Goal: Task Accomplishment & Management: Use online tool/utility

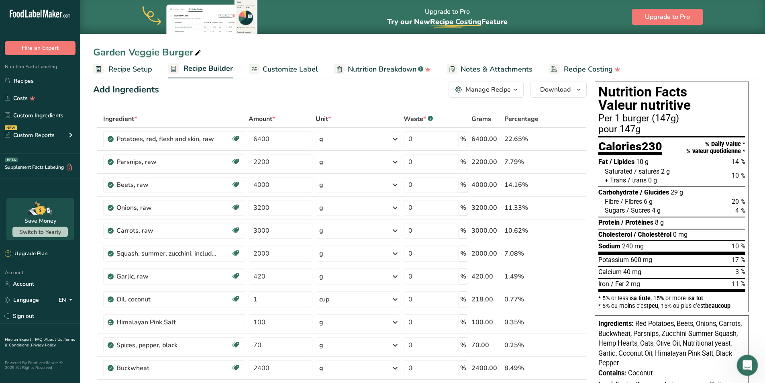
click at [751, 362] on icon "Open Intercom Messenger" at bounding box center [746, 364] width 13 height 13
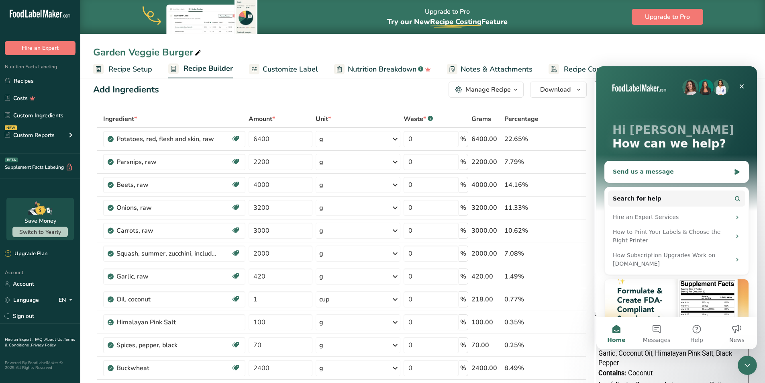
click at [639, 174] on div "Send us a message" at bounding box center [672, 172] width 118 height 8
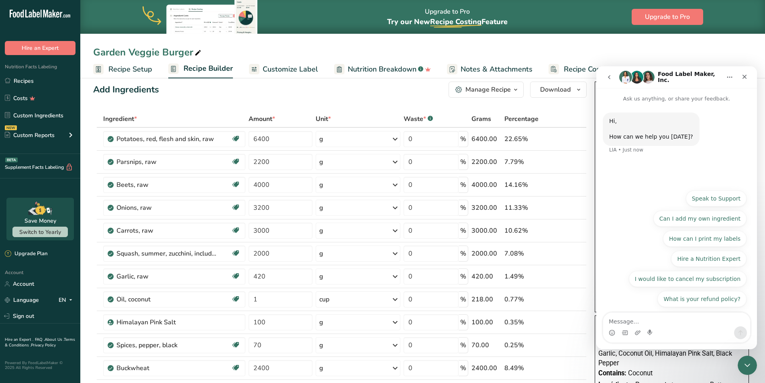
click at [635, 322] on textarea "Message…" at bounding box center [677, 320] width 147 height 14
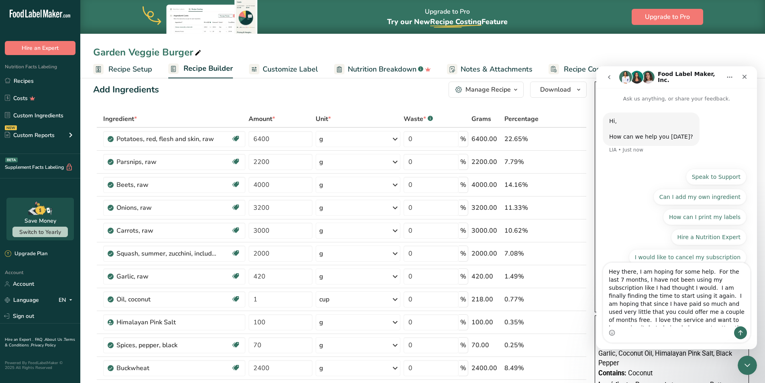
scroll to position [5, 0]
type textarea "Hey there, I am hoping for some help. For the last 7 months, I have not been us…"
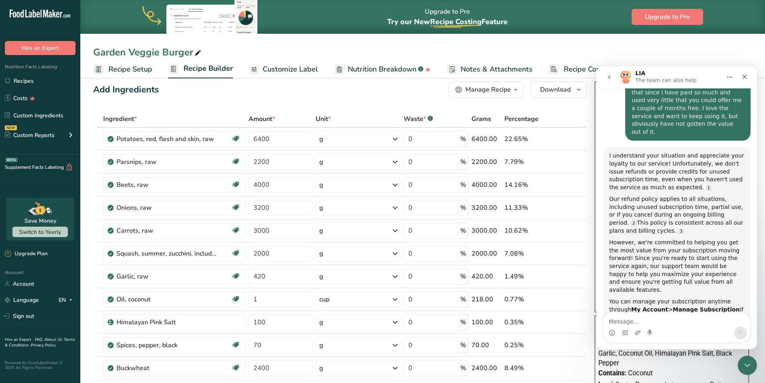
scroll to position [133, 0]
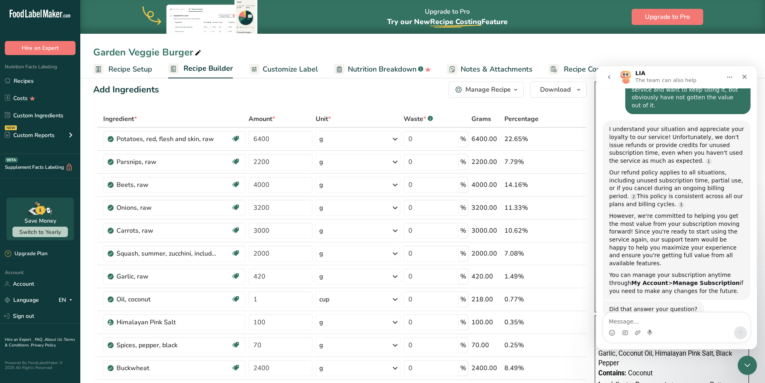
click at [588, 58] on div "Garden Veggie Burger" at bounding box center [422, 52] width 685 height 14
click at [744, 75] on icon "Close" at bounding box center [745, 77] width 6 height 6
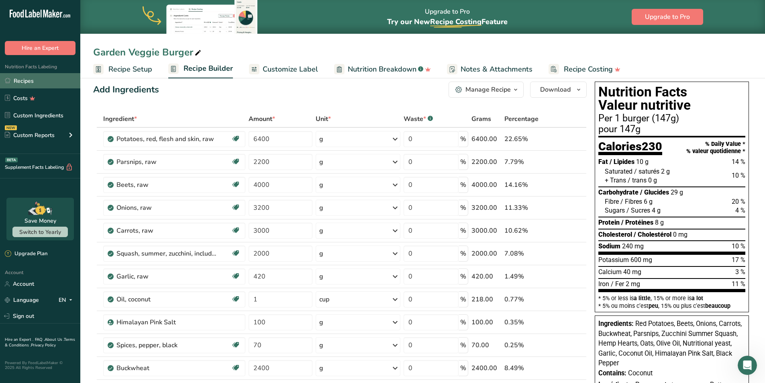
click at [23, 80] on link "Recipes" at bounding box center [40, 80] width 80 height 15
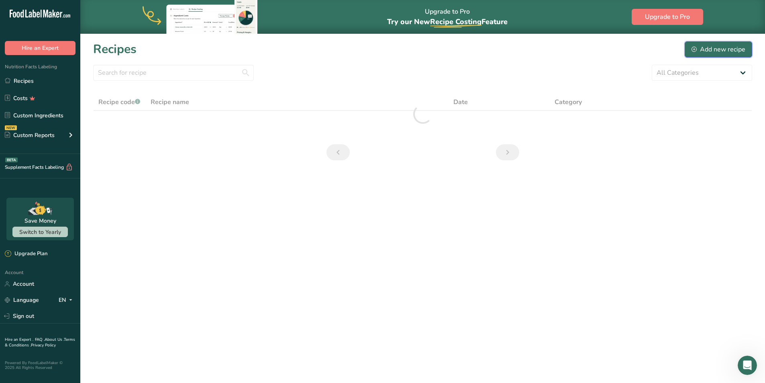
click at [714, 49] on div "Add new recipe" at bounding box center [719, 50] width 54 height 10
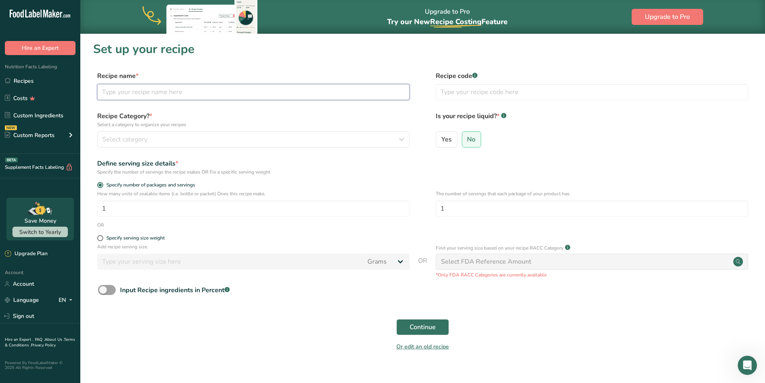
click at [147, 93] on input "text" at bounding box center [253, 92] width 313 height 16
type input "Nutty Mushroom Turmeric Burger"
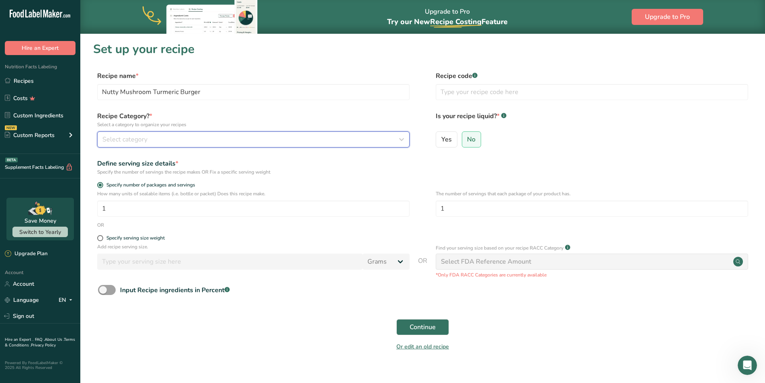
drag, startPoint x: 253, startPoint y: 135, endPoint x: 197, endPoint y: 133, distance: 55.5
click at [252, 135] on div "Select category" at bounding box center [250, 140] width 297 height 10
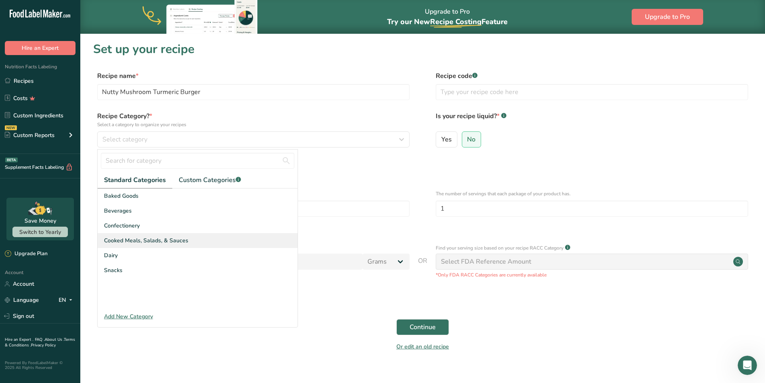
click at [127, 237] on span "Cooked Meals, Salads, & Sauces" at bounding box center [146, 240] width 84 height 8
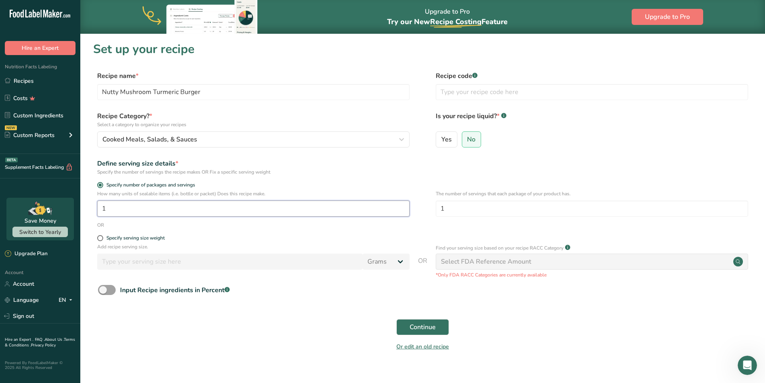
drag, startPoint x: 134, startPoint y: 209, endPoint x: 56, endPoint y: 213, distance: 77.7
click at [57, 213] on div ".a-20{fill:#fff;} Hire an Expert Nutrition Facts Labeling Recipes Costs Custom …" at bounding box center [382, 197] width 765 height 395
click at [131, 209] on input "1" at bounding box center [253, 209] width 313 height 16
type input "92"
click at [488, 209] on input "1" at bounding box center [592, 209] width 313 height 16
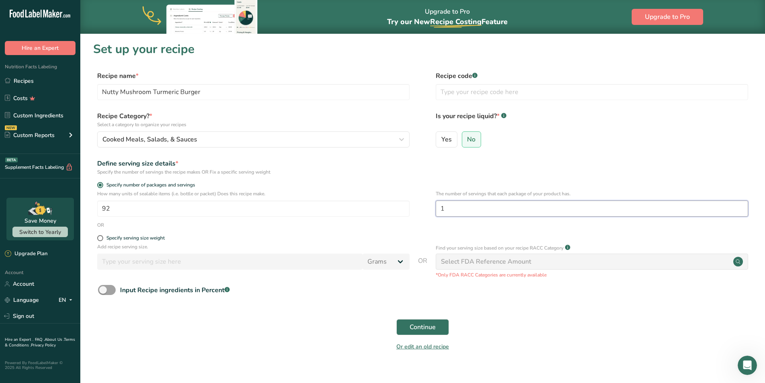
drag, startPoint x: 483, startPoint y: 210, endPoint x: 417, endPoint y: 215, distance: 66.5
click at [418, 215] on div "How many units of sealable items (i.e. bottle or packet) Does this recipe make.…" at bounding box center [422, 205] width 659 height 31
type input "2"
click at [430, 326] on span "Continue" at bounding box center [423, 327] width 26 height 10
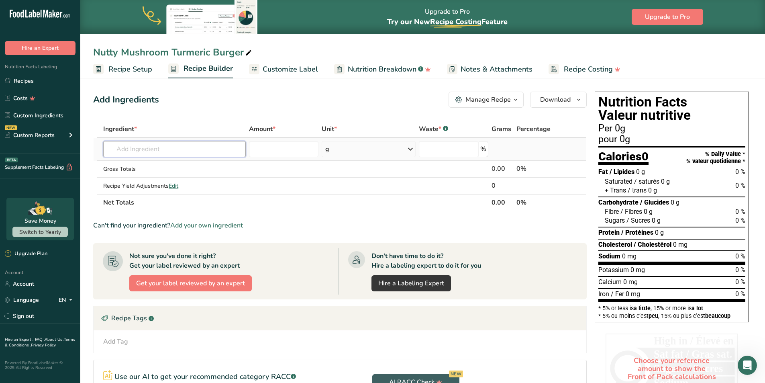
click at [151, 153] on input "text" at bounding box center [174, 149] width 143 height 16
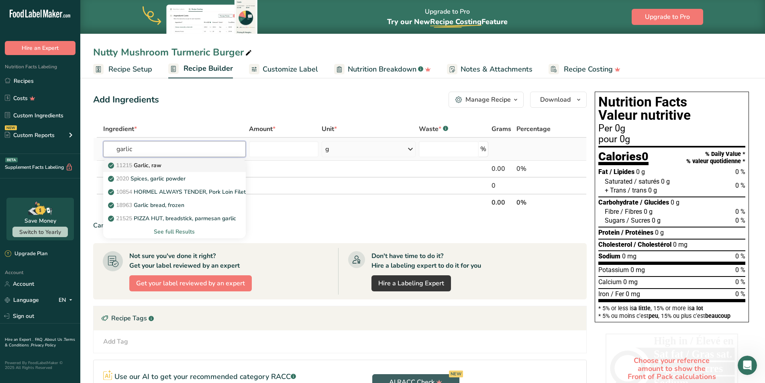
type input "garlic"
click at [160, 164] on p "11215 Garlic, raw" at bounding box center [136, 165] width 52 height 8
type input "Garlic, raw"
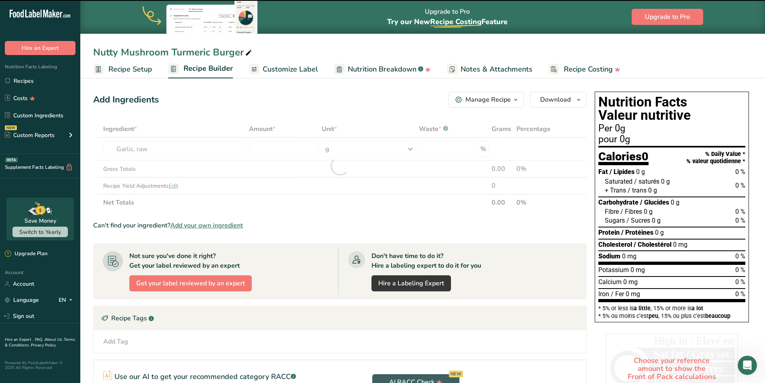
type input "0"
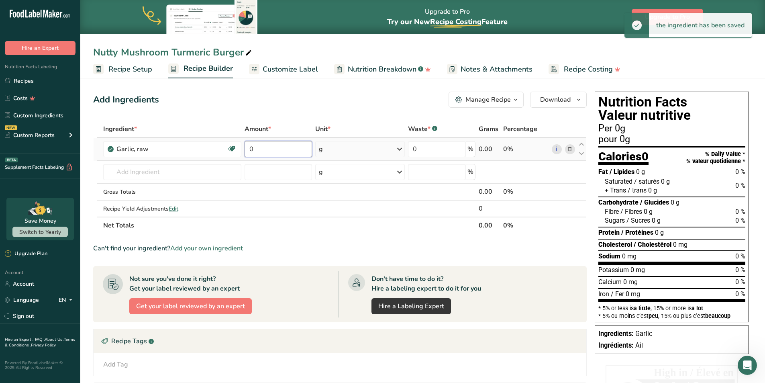
click at [271, 149] on input "0" at bounding box center [279, 149] width 68 height 16
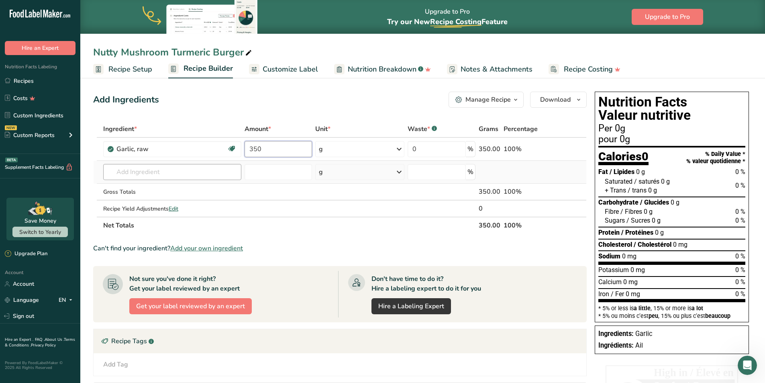
type input "350"
drag, startPoint x: 135, startPoint y: 173, endPoint x: 140, endPoint y: 172, distance: 5.0
click at [136, 173] on div "Ingredient * Amount * Unit * Waste * .a-a{fill:#347362;}.b-a{fill:#fff;} Grams …" at bounding box center [340, 177] width 494 height 113
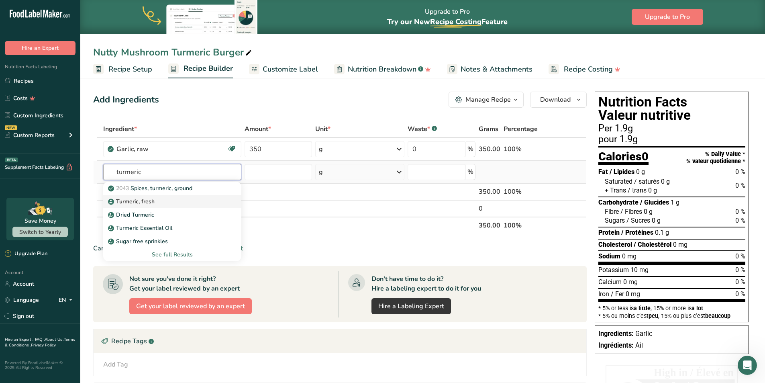
type input "turmeric"
click at [148, 201] on p "Turmeric, fresh" at bounding box center [132, 201] width 45 height 8
type input "Turmeric, fresh"
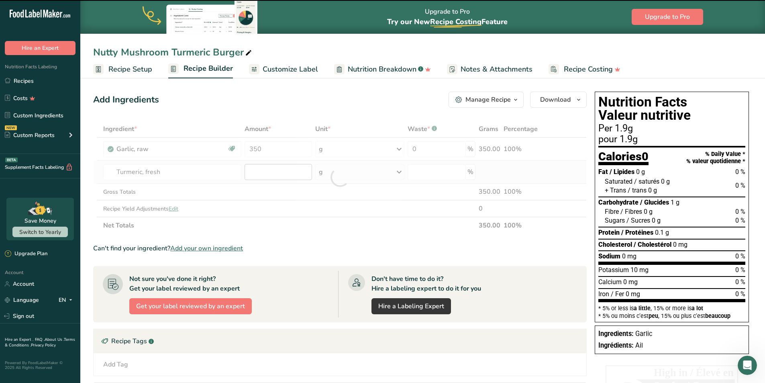
type input "0"
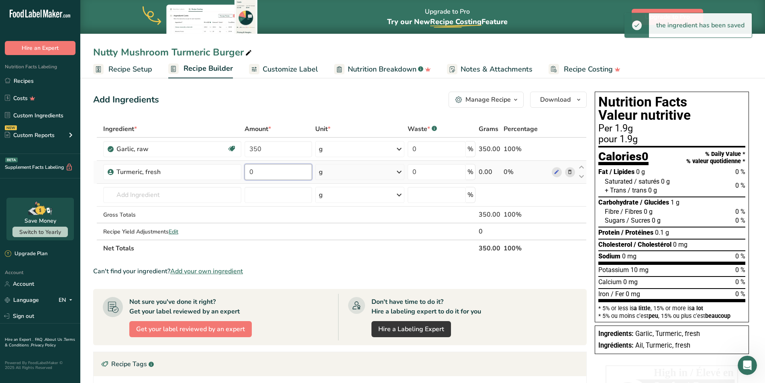
click at [265, 174] on input "0" at bounding box center [279, 172] width 68 height 16
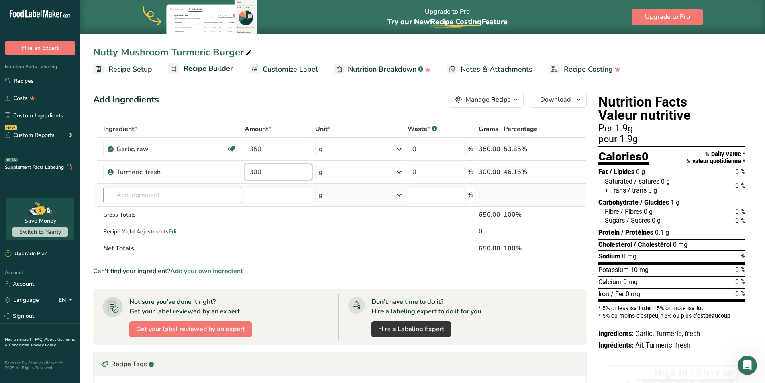
type input "300"
click at [143, 192] on div "Ingredient * Amount * Unit * Waste * .a-a{fill:#347362;}.b-a{fill:#fff;} Grams …" at bounding box center [340, 189] width 494 height 136
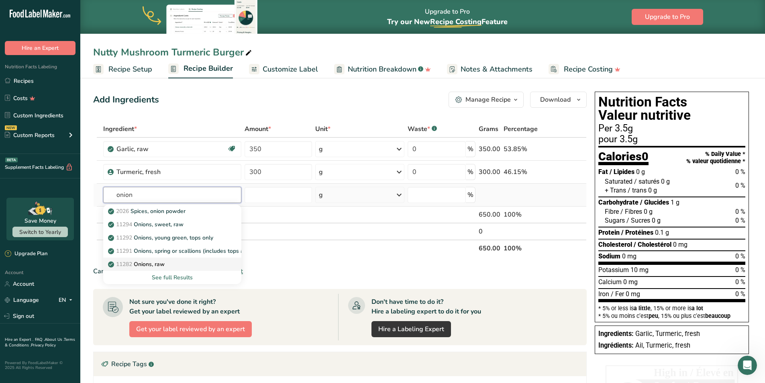
type input "onion"
click at [162, 266] on p "11282 Onions, raw" at bounding box center [137, 264] width 55 height 8
type input "Onions, raw"
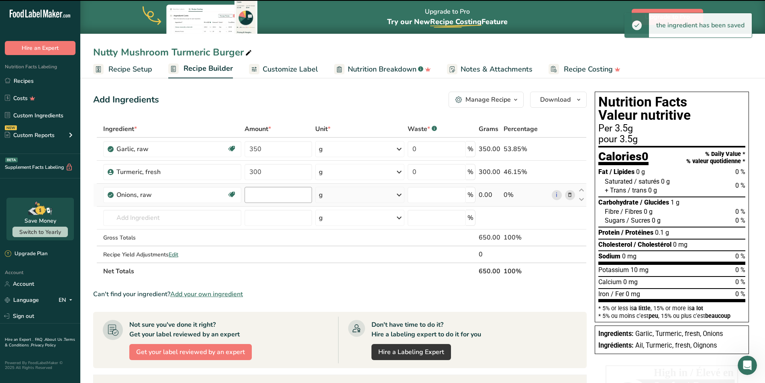
type input "0"
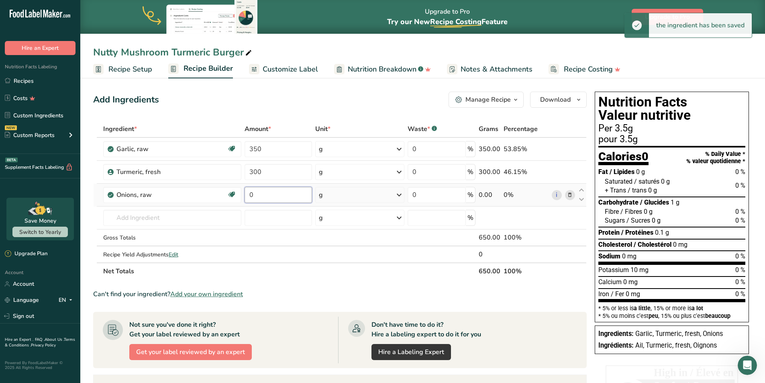
click at [264, 192] on input "0" at bounding box center [279, 195] width 68 height 16
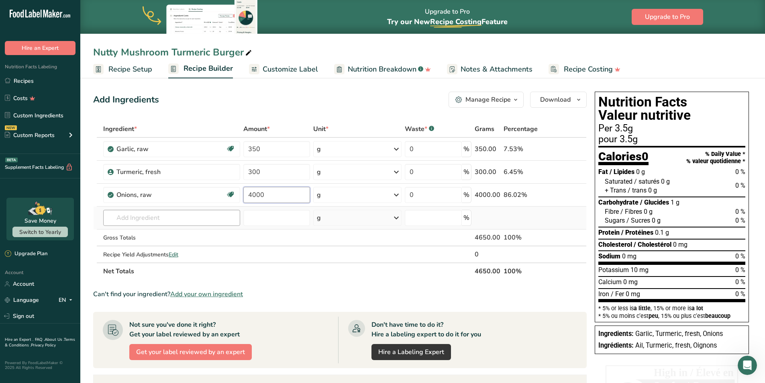
type input "4000"
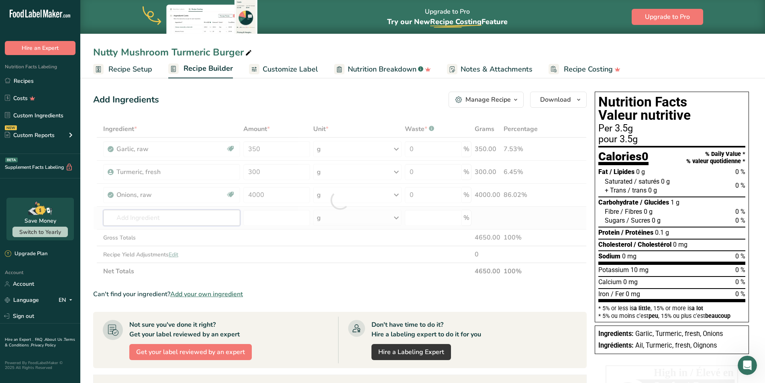
click at [130, 220] on div "Ingredient * Amount * Unit * Waste * .a-a{fill:#347362;}.b-a{fill:#fff;} Grams …" at bounding box center [340, 200] width 494 height 159
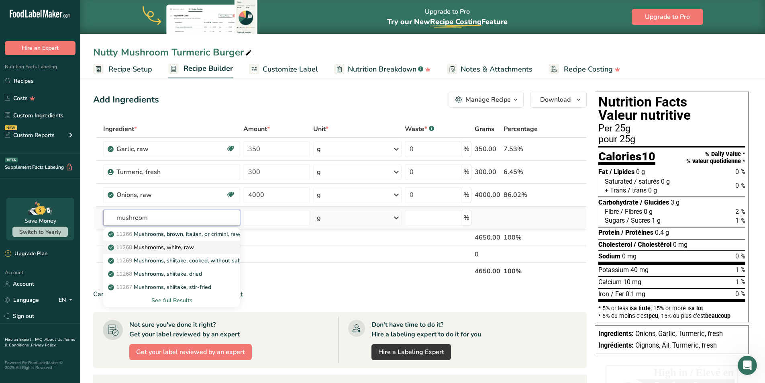
type input "mushroom"
click at [151, 246] on p "11260 Mushrooms, white, raw" at bounding box center [152, 247] width 84 height 8
type input "Mushrooms, white, raw"
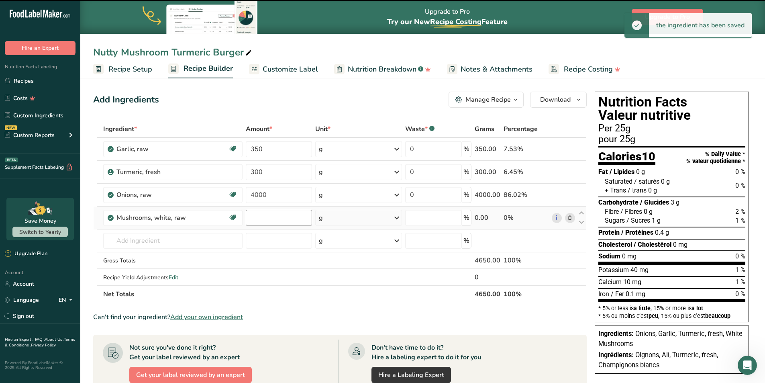
type input "0"
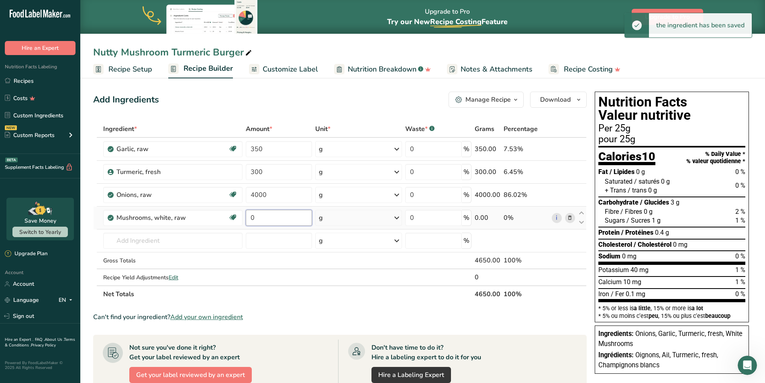
click at [263, 219] on input "0" at bounding box center [279, 218] width 66 height 16
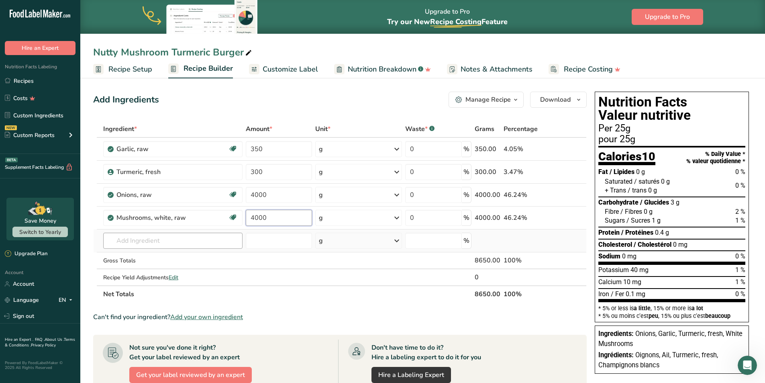
type input "4000"
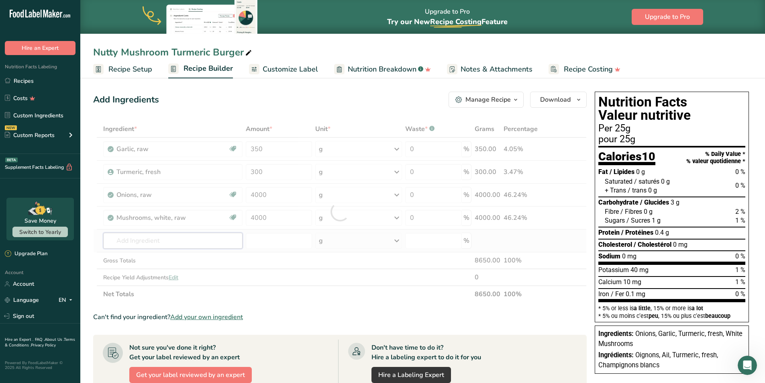
click at [132, 239] on div "Ingredient * Amount * Unit * Waste * .a-a{fill:#347362;}.b-a{fill:#fff;} Grams …" at bounding box center [340, 212] width 494 height 182
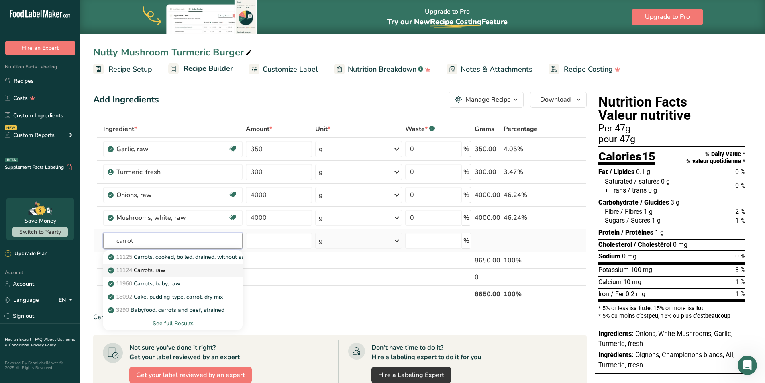
type input "carrot"
click at [157, 268] on p "11124 [GEOGRAPHIC_DATA], raw" at bounding box center [138, 270] width 56 height 8
type input "Carrots, raw"
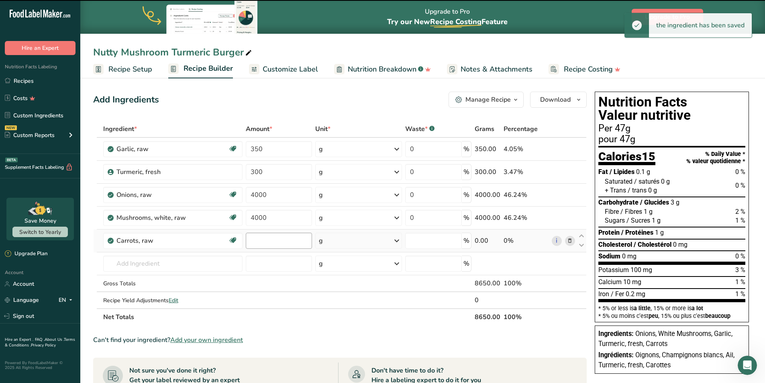
type input "0"
click at [272, 242] on input "0" at bounding box center [279, 241] width 66 height 16
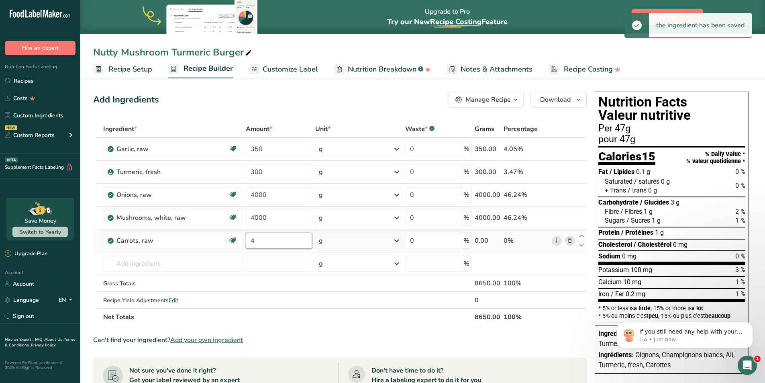
scroll to position [183, 0]
type input "4000"
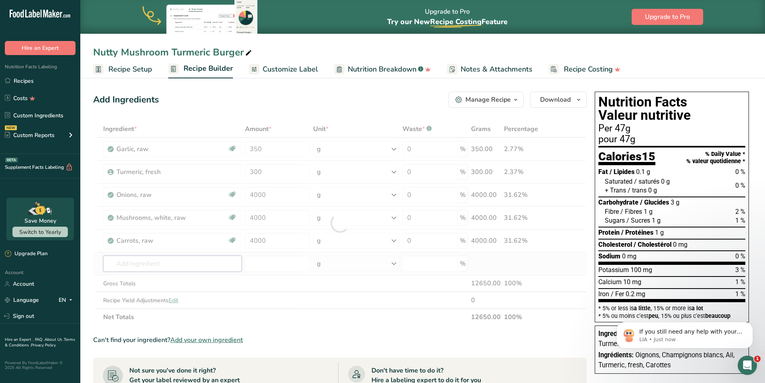
click at [143, 262] on div "Ingredient * Amount * Unit * Waste * .a-a{fill:#347362;}.b-a{fill:#fff;} Grams …" at bounding box center [340, 223] width 494 height 205
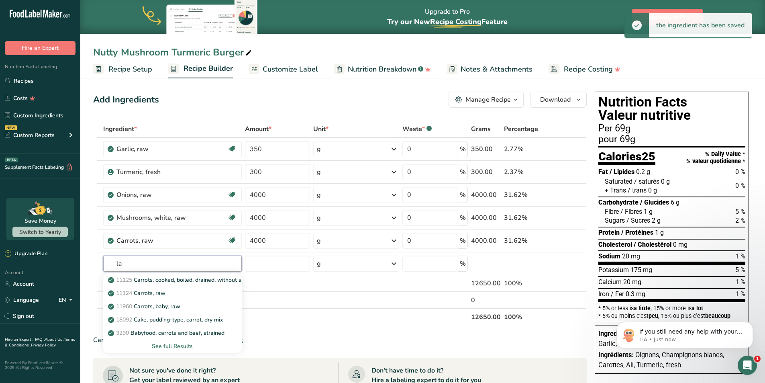
type input "l"
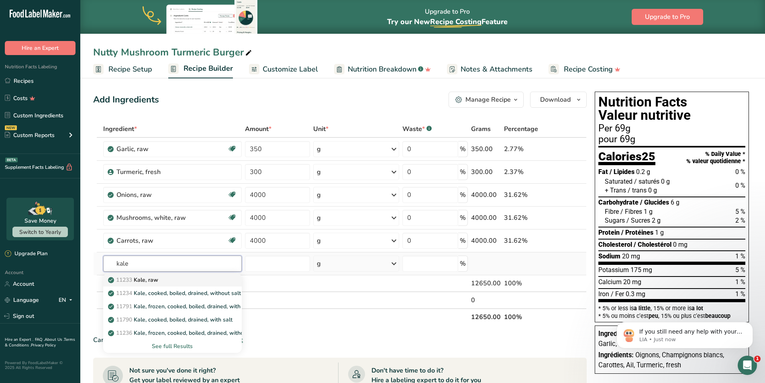
type input "kale"
click at [156, 280] on p "11233 Kale, raw" at bounding box center [134, 280] width 49 height 8
type input "Kale, raw"
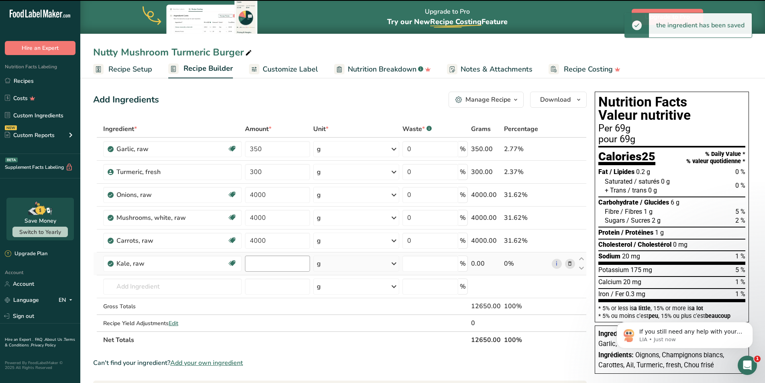
type input "0"
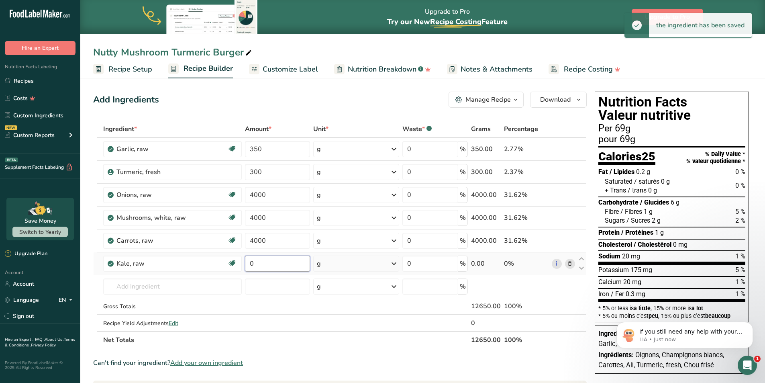
click at [264, 264] on input "0" at bounding box center [277, 264] width 65 height 16
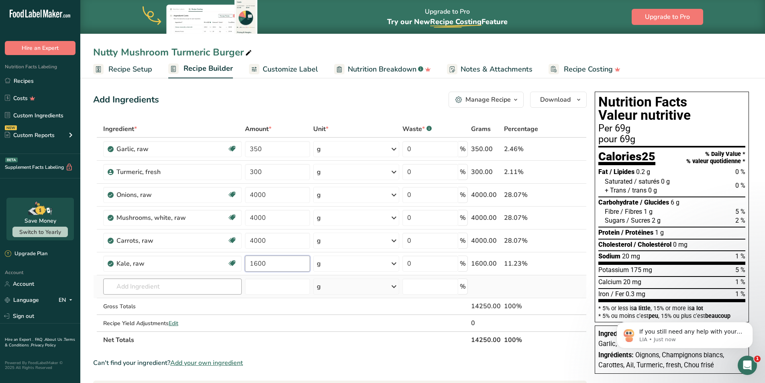
type input "1600"
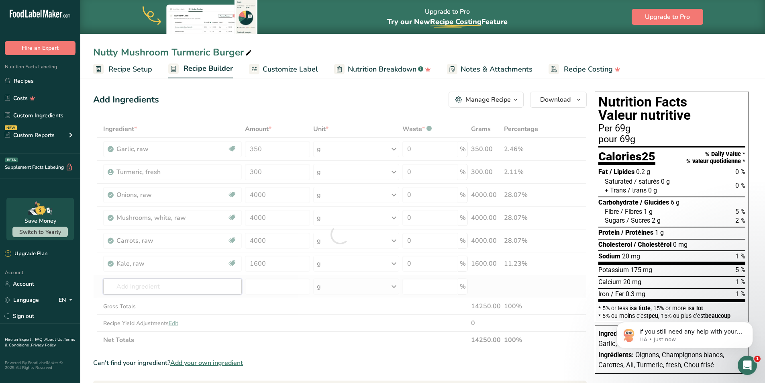
click at [137, 288] on div "Ingredient * Amount * Unit * Waste * .a-a{fill:#347362;}.b-a{fill:#fff;} Grams …" at bounding box center [340, 235] width 494 height 228
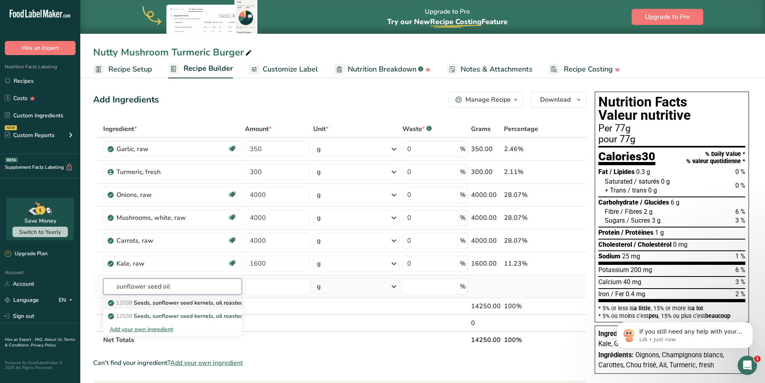
type input "sunflower seed oil"
click at [180, 305] on p "12038 Seeds, sunflower seed kernels, oil roasted, without salt" at bounding box center [194, 303] width 168 height 8
type input "Seeds, sunflower seed kernels, oil roasted, without salt"
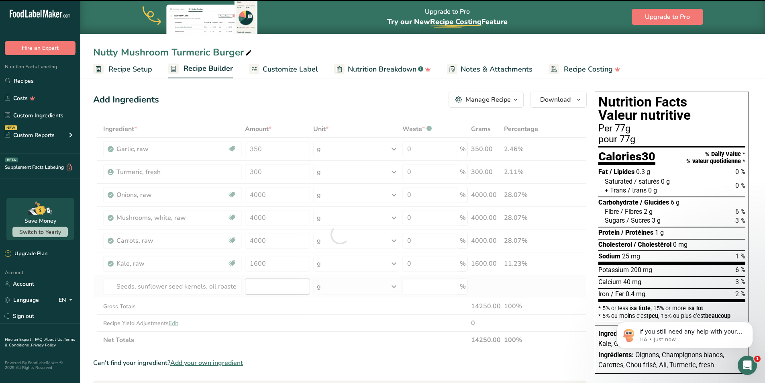
type input "0"
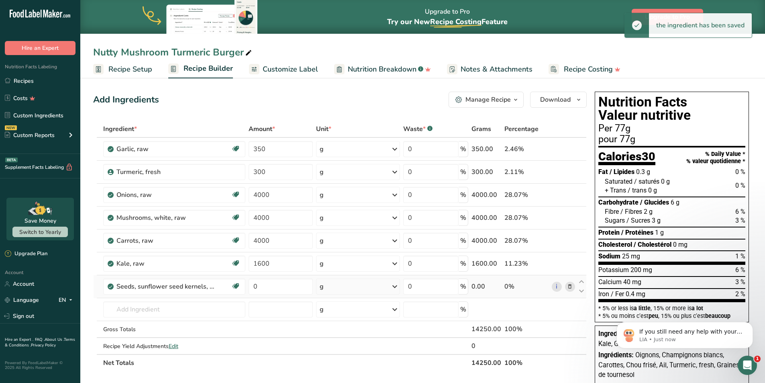
click at [352, 291] on div "g" at bounding box center [358, 286] width 84 height 16
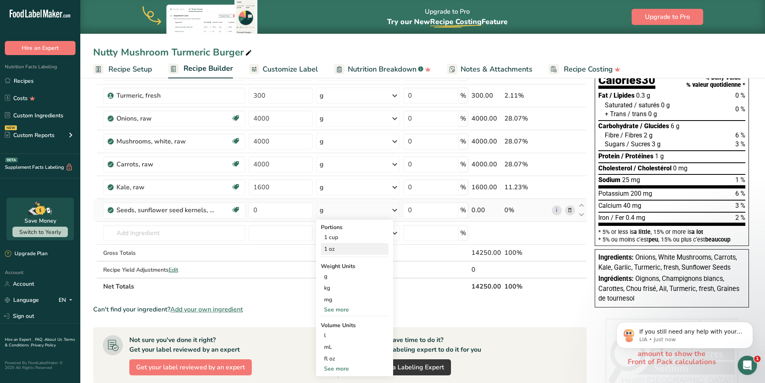
scroll to position [80, 0]
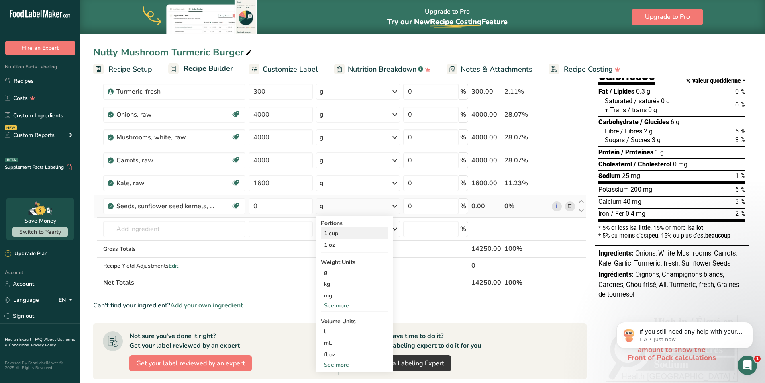
click at [334, 236] on div "1 cup" at bounding box center [355, 233] width 68 height 12
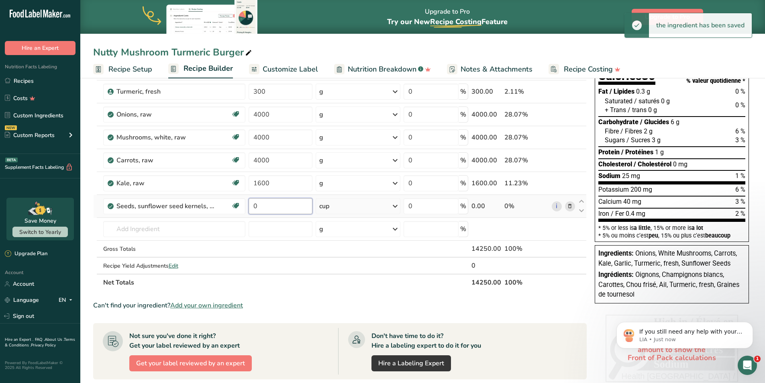
click at [272, 205] on input "0" at bounding box center [281, 206] width 64 height 16
type input "3"
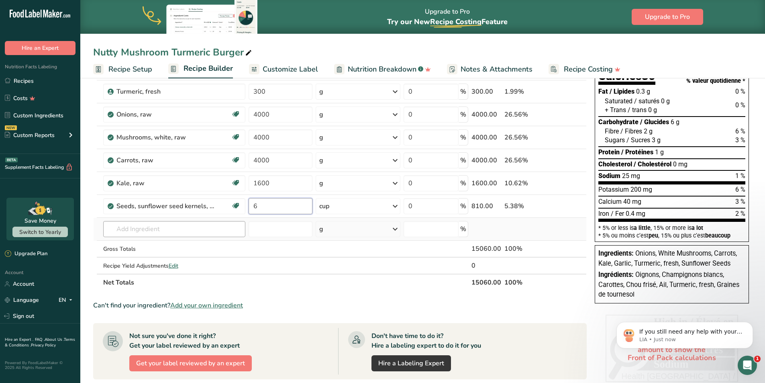
type input "6"
click at [168, 230] on div "Ingredient * Amount * Unit * Waste * .a-a{fill:#347362;}.b-a{fill:#fff;} Grams …" at bounding box center [340, 165] width 494 height 251
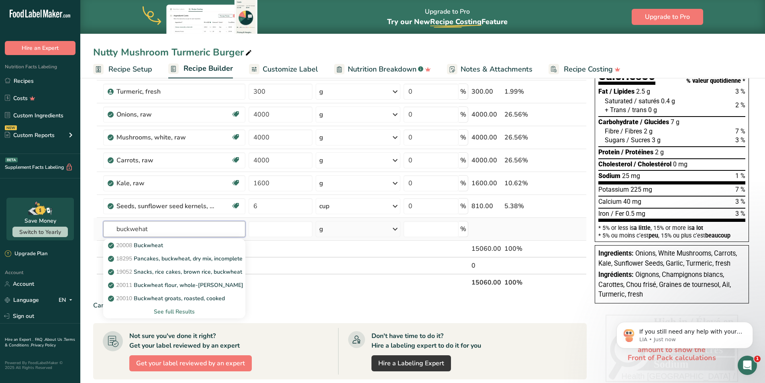
type input "buckwehat"
click at [180, 309] on div "See full Results" at bounding box center [174, 311] width 129 height 8
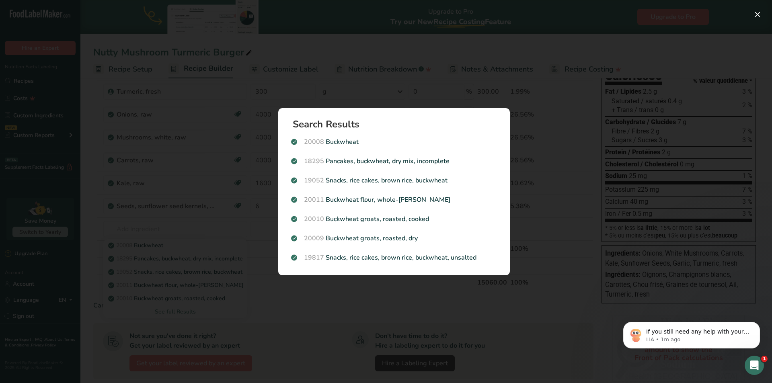
click at [180, 231] on div "Search results modal" at bounding box center [386, 191] width 772 height 383
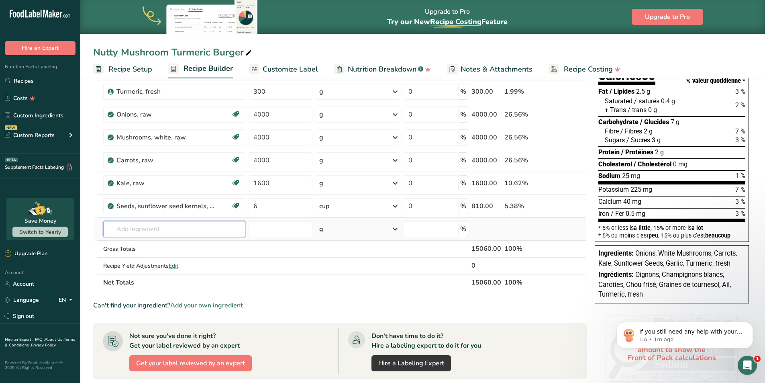
click at [144, 226] on input "text" at bounding box center [174, 229] width 142 height 16
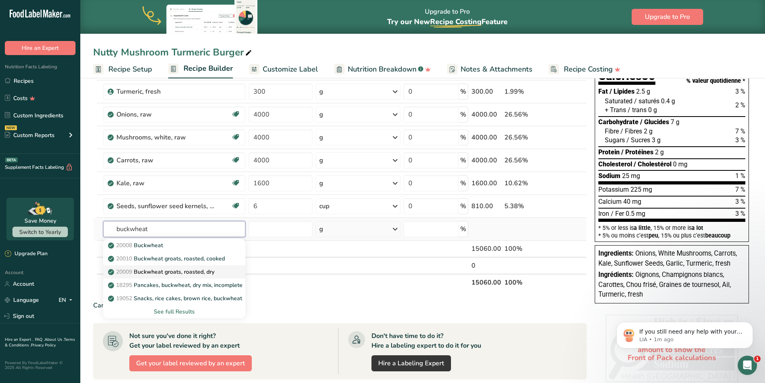
type input "buckwheat"
click at [171, 274] on p "20009 Buckwheat groats, roasted, dry" at bounding box center [162, 272] width 105 height 8
type input "Buckwheat groats, roasted, dry"
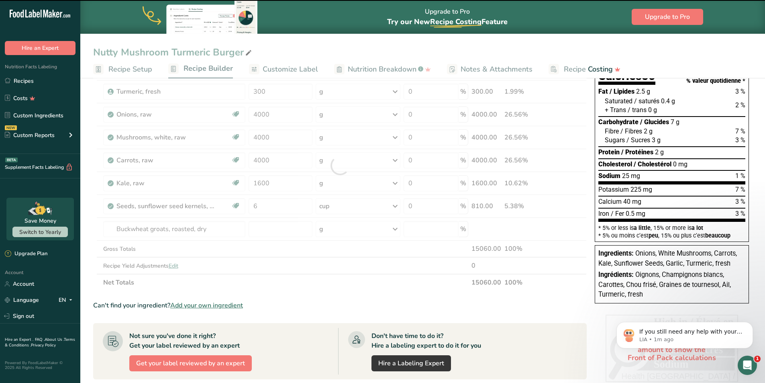
type input "0"
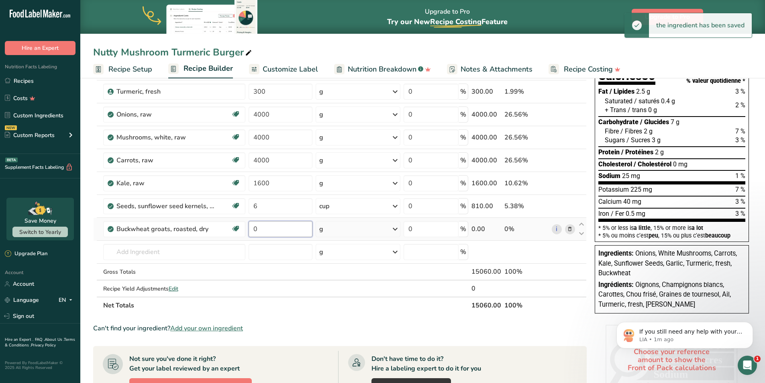
click at [280, 231] on input "0" at bounding box center [281, 229] width 64 height 16
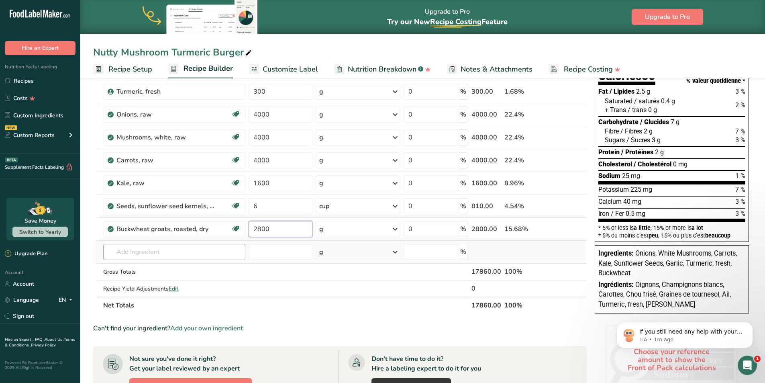
type input "2800"
click at [181, 254] on div "Ingredient * Amount * Unit * Waste * .a-a{fill:#347362;}.b-a{fill:#fff;} Grams …" at bounding box center [340, 177] width 494 height 274
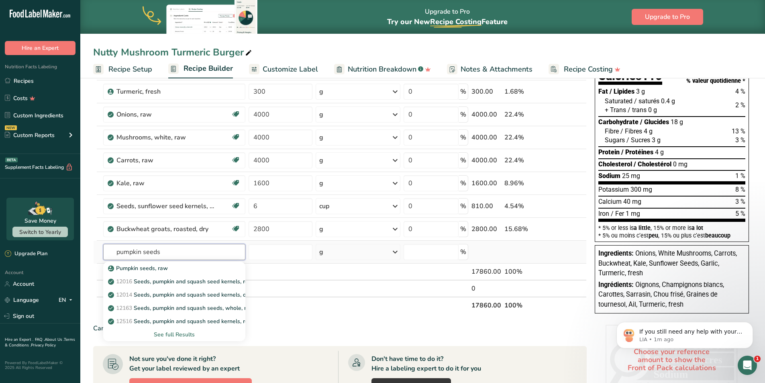
type input "pumpkin seeds"
click at [184, 337] on div "See full Results" at bounding box center [174, 334] width 129 height 8
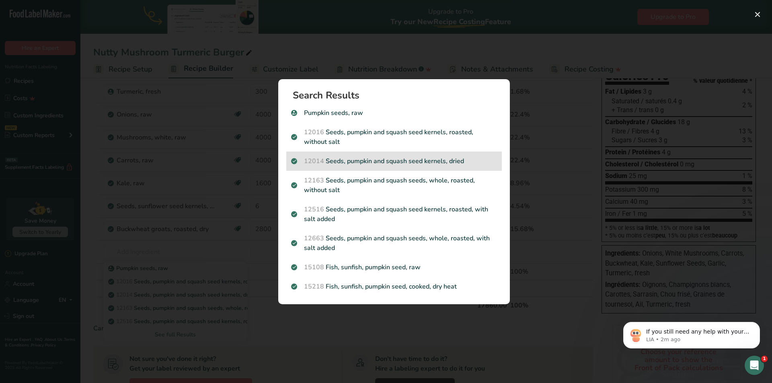
click at [352, 162] on p "12014 Seeds, pumpkin and squash seed kernels, dried" at bounding box center [394, 161] width 206 height 10
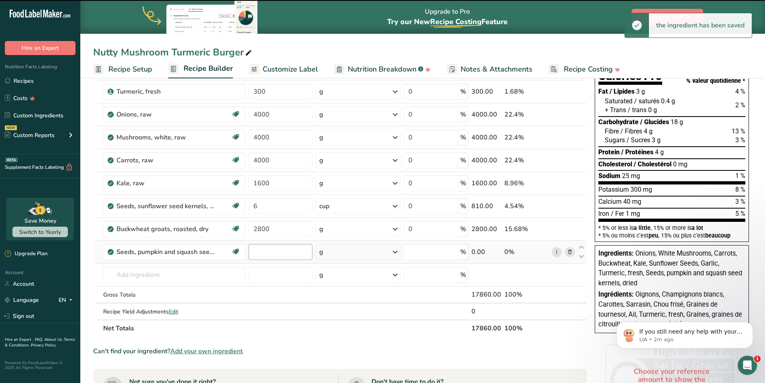
type input "0"
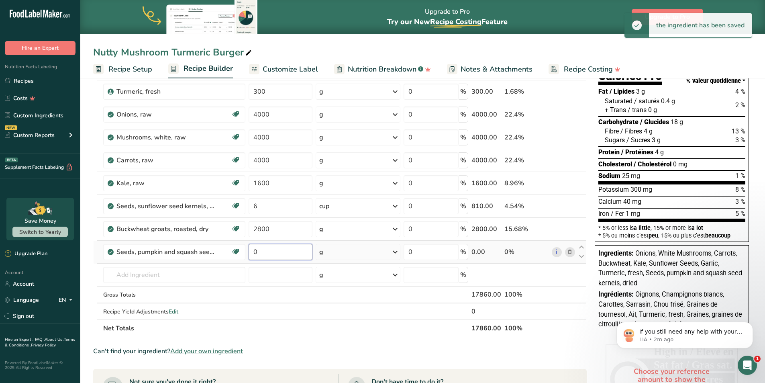
click at [275, 254] on input "0" at bounding box center [281, 252] width 64 height 16
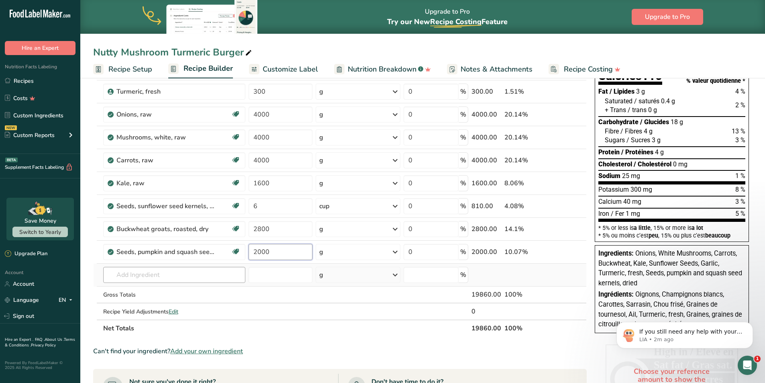
type input "2000"
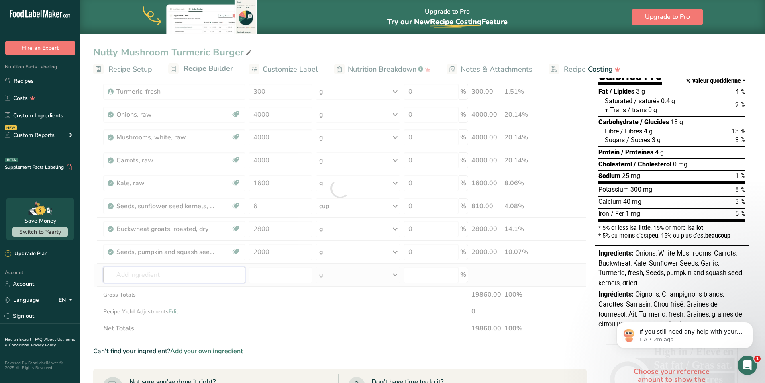
click at [146, 274] on div "Ingredient * Amount * Unit * Waste * .a-a{fill:#347362;}.b-a{fill:#fff;} Grams …" at bounding box center [340, 188] width 494 height 297
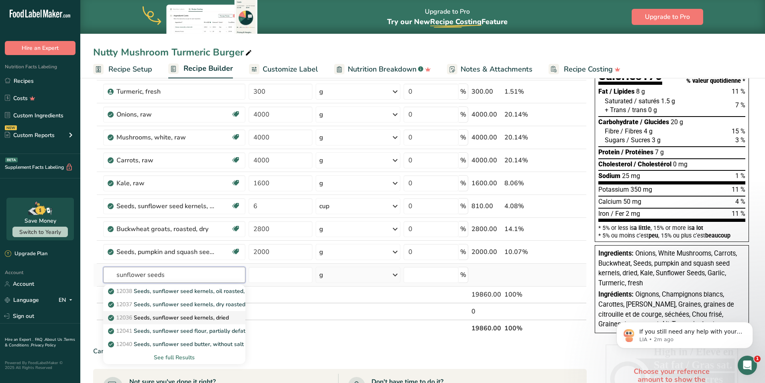
type input "sunflower seeds"
click at [183, 319] on p "12036 Seeds, sunflower seed kernels, dried" at bounding box center [169, 317] width 119 height 8
type input "Seeds, sunflower seed kernels, dried"
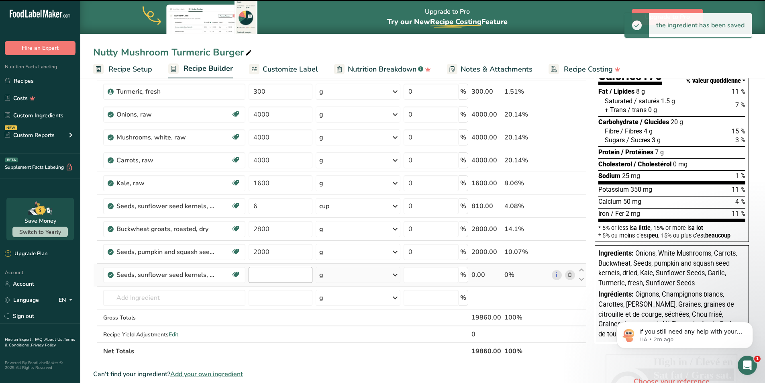
type input "0"
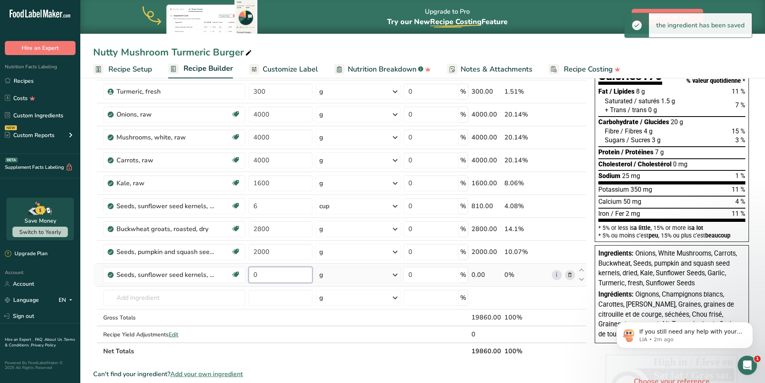
click at [268, 275] on input "0" at bounding box center [281, 275] width 64 height 16
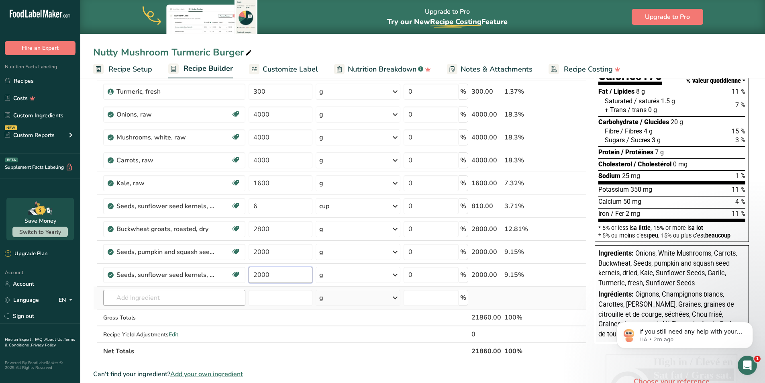
type input "2000"
click at [142, 297] on div "Ingredient * Amount * Unit * Waste * .a-a{fill:#347362;}.b-a{fill:#fff;} Grams …" at bounding box center [340, 199] width 494 height 319
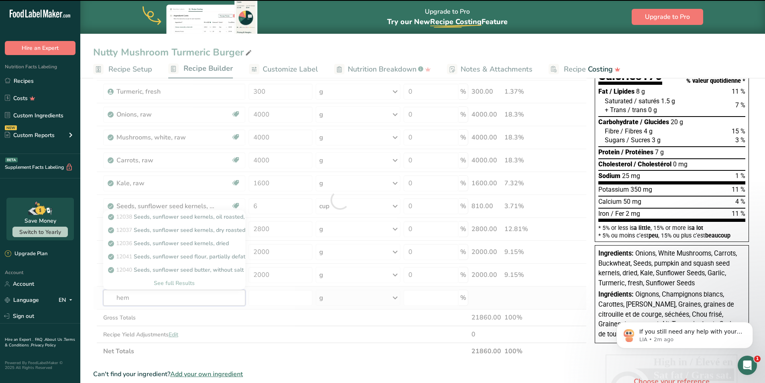
type input "hemp"
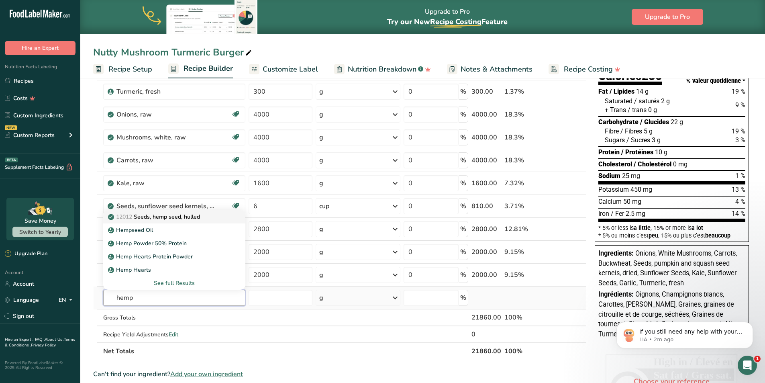
type input "hemp"
click at [164, 218] on p "12012 Seeds, hemp seed, hulled" at bounding box center [155, 217] width 90 height 8
type input "Seeds, hemp seed, hulled"
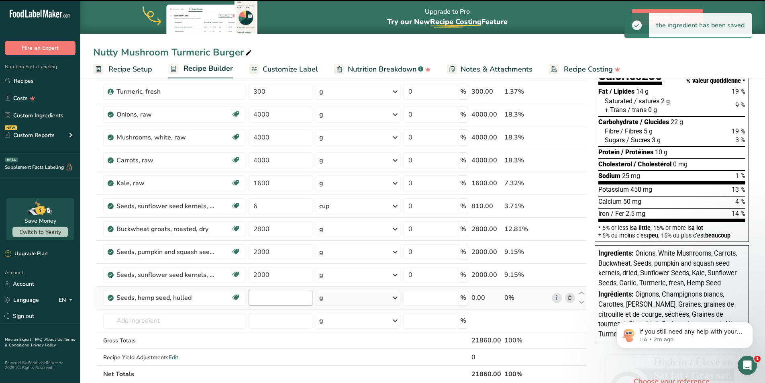
type input "0"
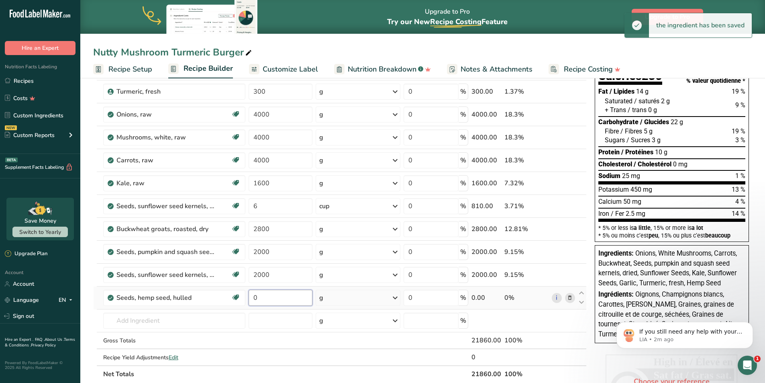
click at [275, 298] on input "0" at bounding box center [281, 298] width 64 height 16
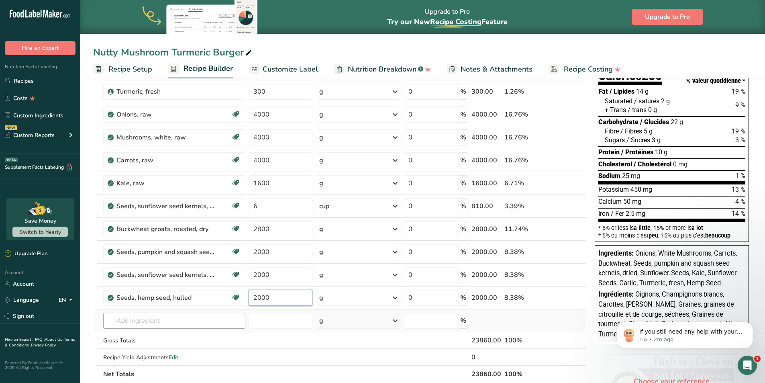
type input "2000"
click at [157, 318] on div "Ingredient * Amount * Unit * Waste * .a-a{fill:#347362;}.b-a{fill:#fff;} Grams …" at bounding box center [340, 211] width 494 height 342
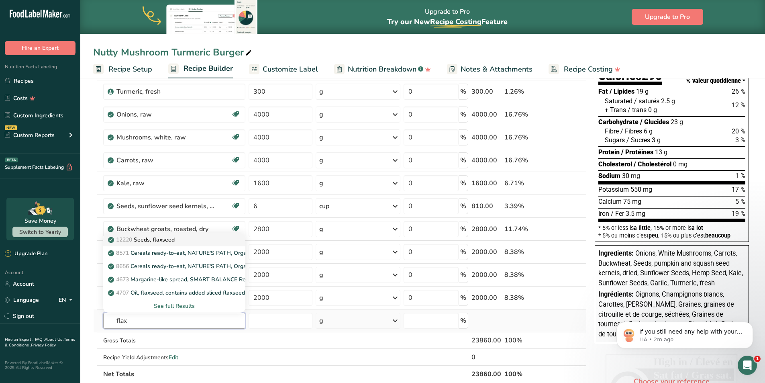
type input "flax"
click at [168, 242] on p "12220 Seeds, flaxseed" at bounding box center [142, 239] width 65 height 8
type input "Seeds, flaxseed"
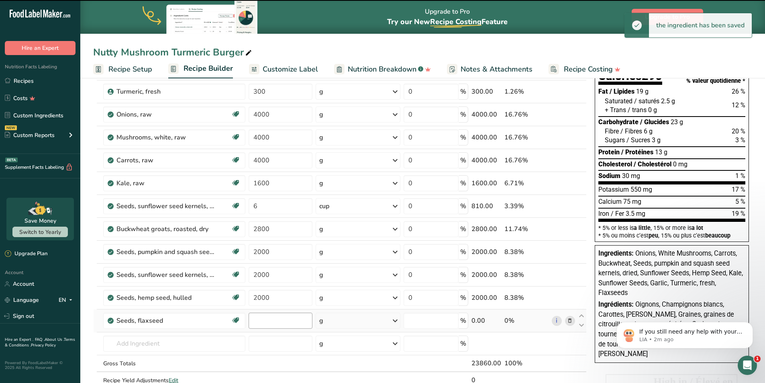
type input "0"
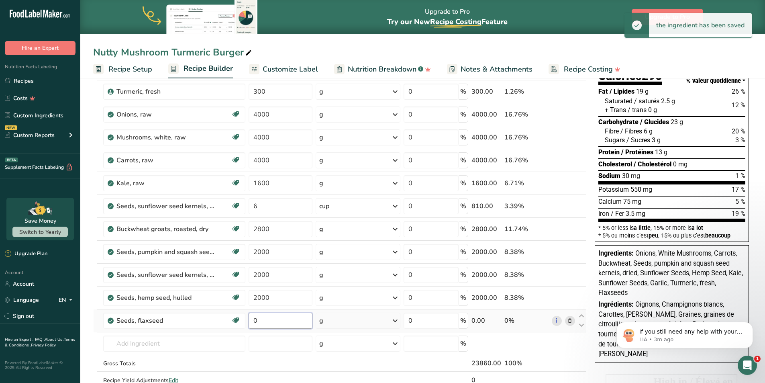
click at [265, 322] on input "0" at bounding box center [281, 321] width 64 height 16
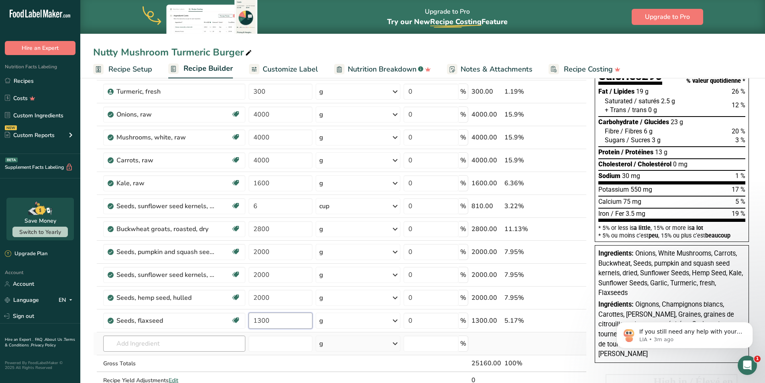
type input "1300"
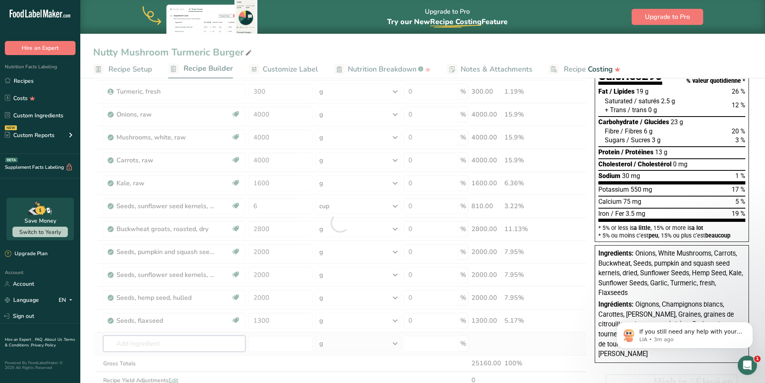
click at [168, 342] on div "Ingredient * Amount * Unit * Waste * .a-a{fill:#347362;}.b-a{fill:#fff;} Grams …" at bounding box center [340, 222] width 494 height 365
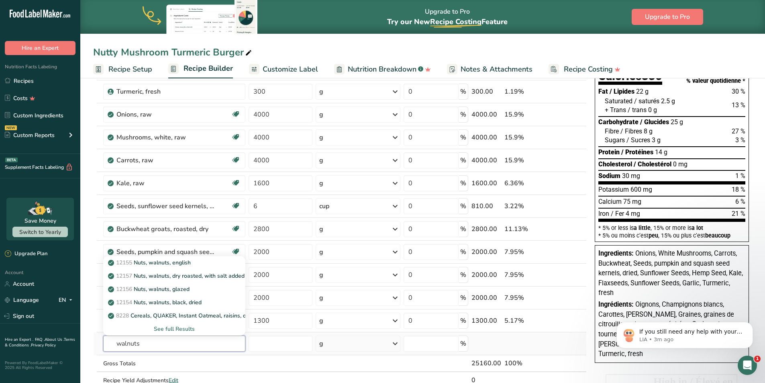
type input "walnuts"
click at [182, 327] on div "See full Results" at bounding box center [174, 329] width 129 height 8
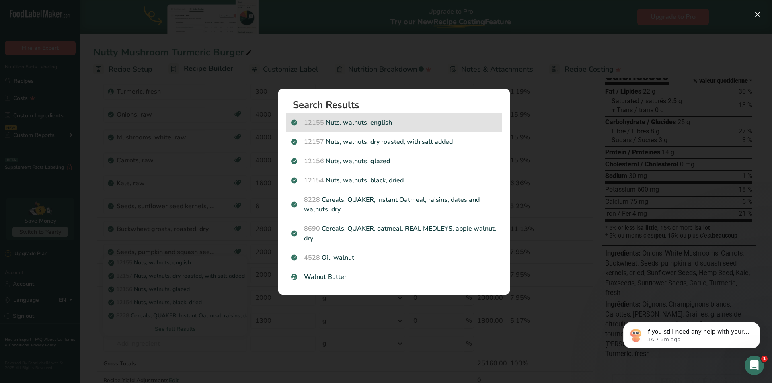
click at [347, 123] on p "12155 Nuts, walnuts, english" at bounding box center [394, 123] width 206 height 10
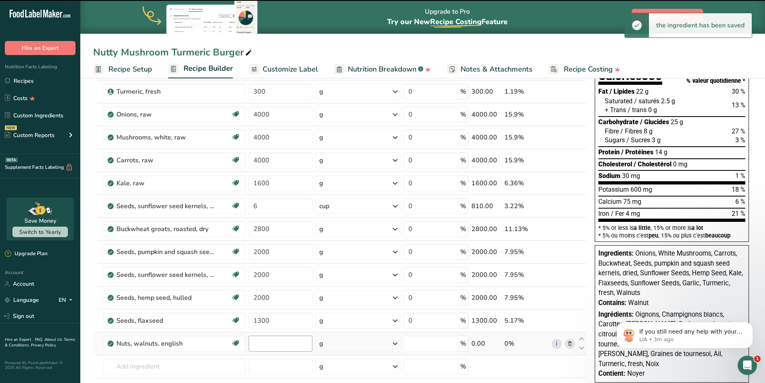
type input "0"
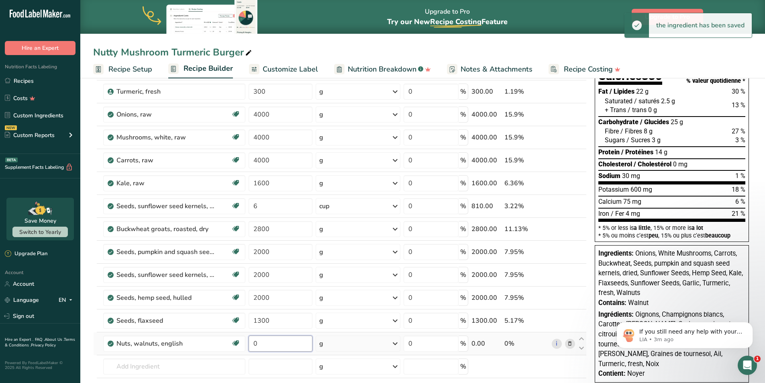
click at [274, 342] on input "0" at bounding box center [281, 344] width 64 height 16
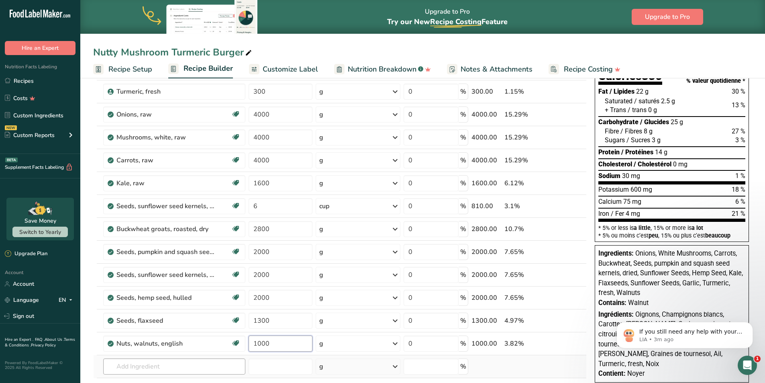
type input "1000"
click at [158, 369] on div "Ingredient * Amount * Unit * Waste * .a-a{fill:#347362;}.b-a{fill:#fff;} Grams …" at bounding box center [340, 234] width 494 height 388
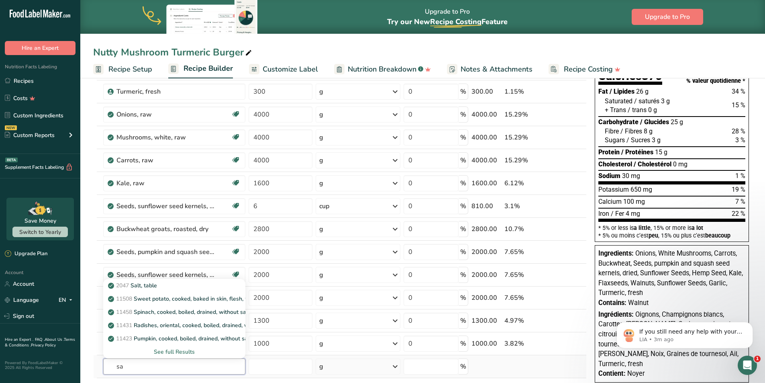
type input "s"
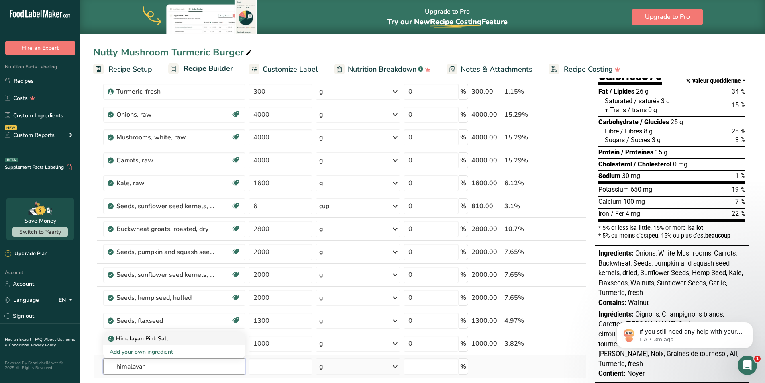
type input "himalayan"
click at [139, 338] on p "Himalayan Pink Salt" at bounding box center [139, 338] width 59 height 8
type input "Himalayan Pink Salt"
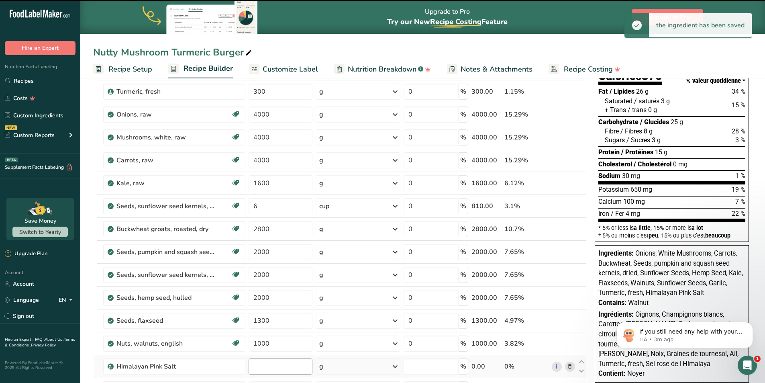
type input "0"
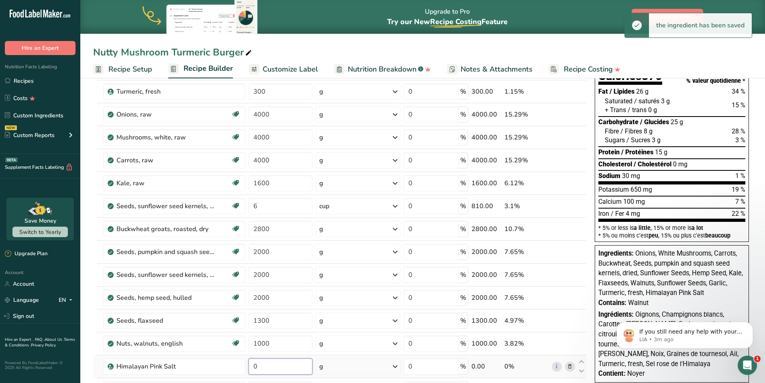
click at [272, 368] on input "0" at bounding box center [281, 366] width 64 height 16
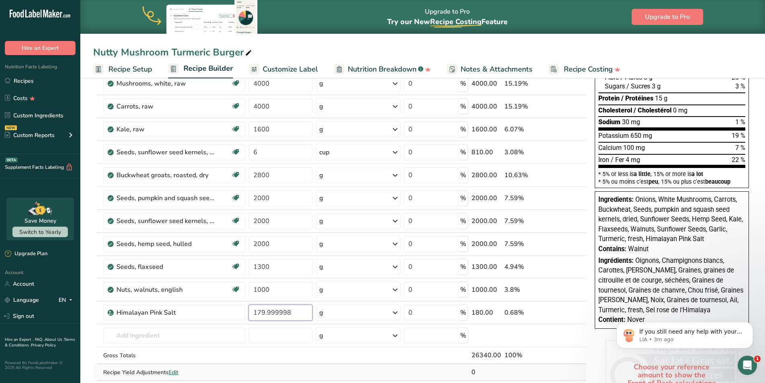
scroll to position [151, 0]
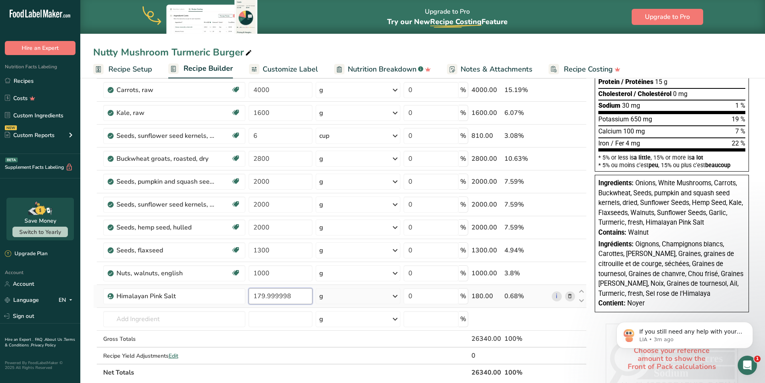
click at [287, 300] on input "179.999998" at bounding box center [281, 296] width 64 height 16
click at [287, 299] on input "179.999998" at bounding box center [281, 296] width 64 height 16
type input "180"
click at [149, 321] on div "Ingredient * Amount * Unit * Waste * .a-a{fill:#347362;}.b-a{fill:#fff;} Grams …" at bounding box center [340, 175] width 494 height 411
click at [159, 319] on input "text" at bounding box center [174, 319] width 142 height 16
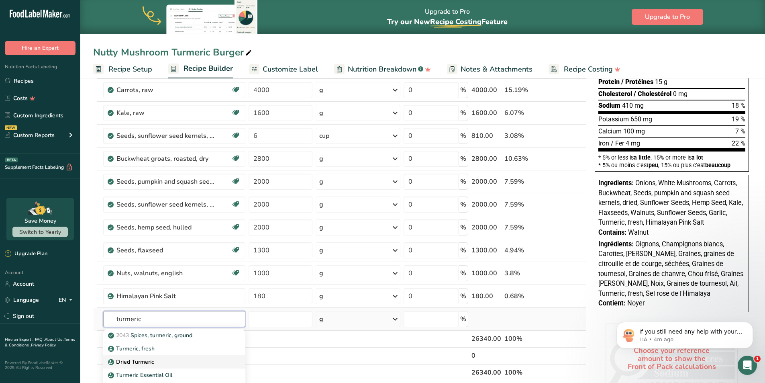
type input "turmeric"
click at [150, 360] on p "Dried Turmeric" at bounding box center [132, 362] width 45 height 8
type input "Dried Turmeric"
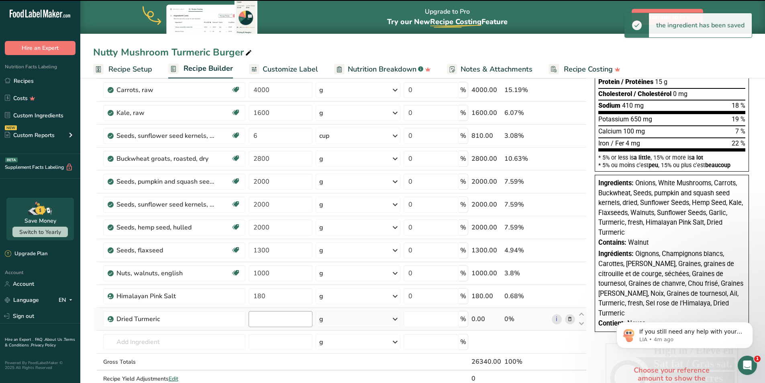
type input "0"
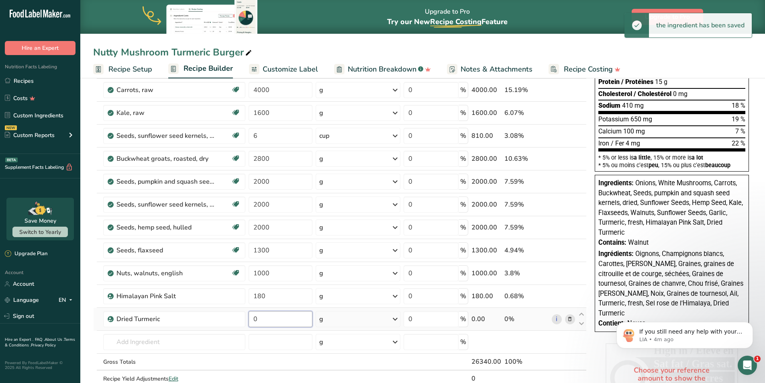
click at [272, 321] on input "0" at bounding box center [281, 319] width 64 height 16
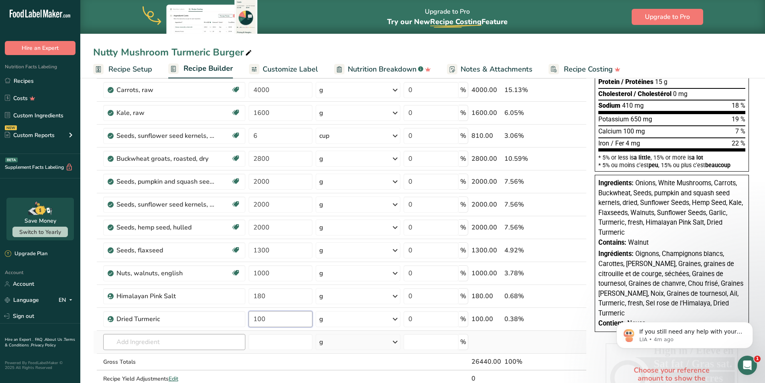
type input "100"
click at [155, 340] on div "Ingredient * Amount * Unit * Waste * .a-a{fill:#347362;}.b-a{fill:#fff;} Grams …" at bounding box center [340, 187] width 494 height 434
type input "chipotle"
click at [143, 315] on p "Chipotle Powder" at bounding box center [134, 314] width 49 height 8
type input "Chipotle Powder"
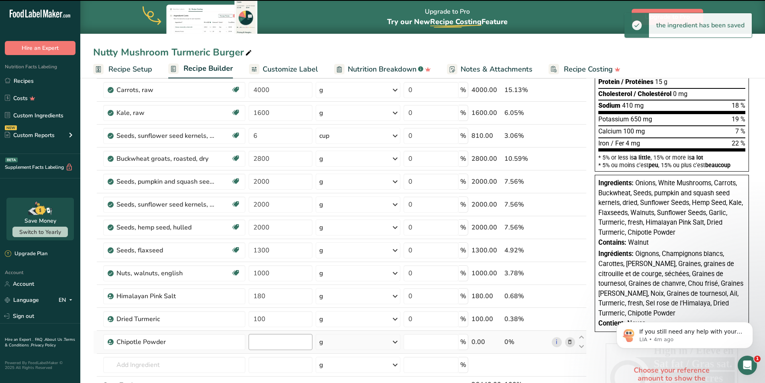
type input "0"
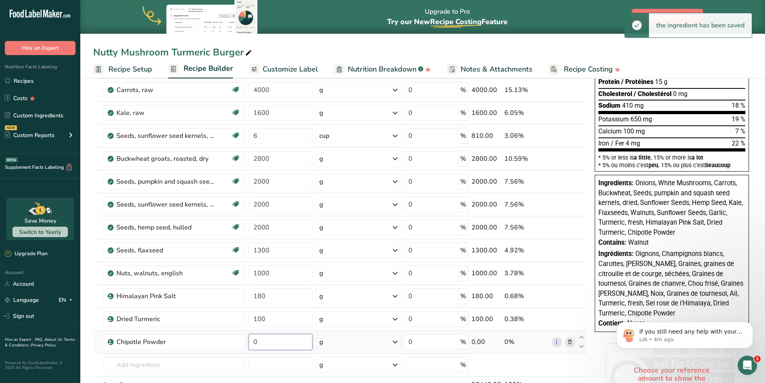
click at [272, 341] on input "0" at bounding box center [281, 342] width 64 height 16
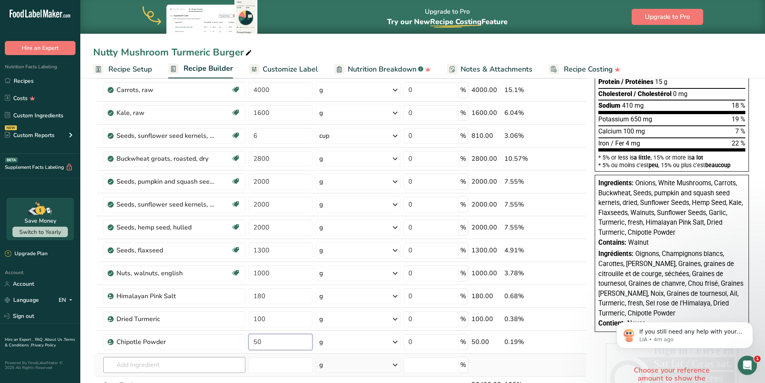
type input "50"
click at [169, 362] on div "Ingredient * Amount * Unit * Waste * .a-a{fill:#347362;}.b-a{fill:#fff;} Grams …" at bounding box center [340, 198] width 494 height 457
click at [144, 365] on input "text" at bounding box center [174, 365] width 142 height 16
type input "paprika"
click at [150, 310] on p "2028 Spices, paprika" at bounding box center [139, 310] width 59 height 8
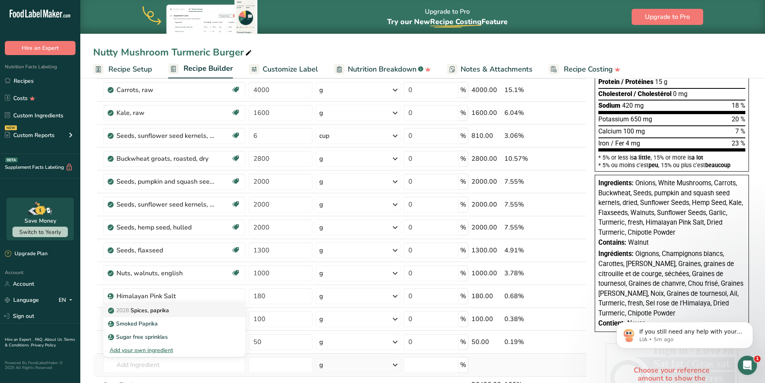
type input "Spices, paprika"
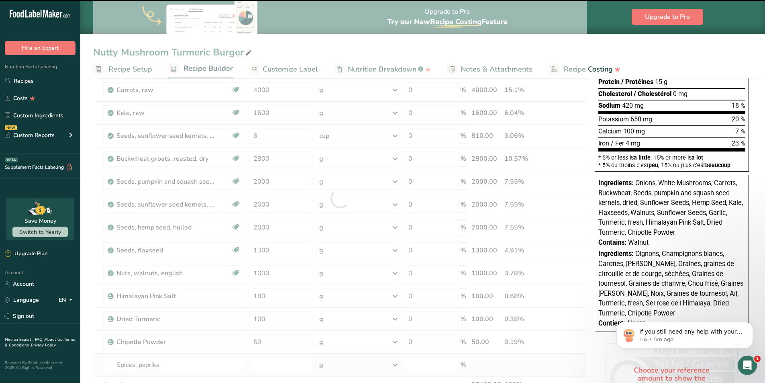
type input "0"
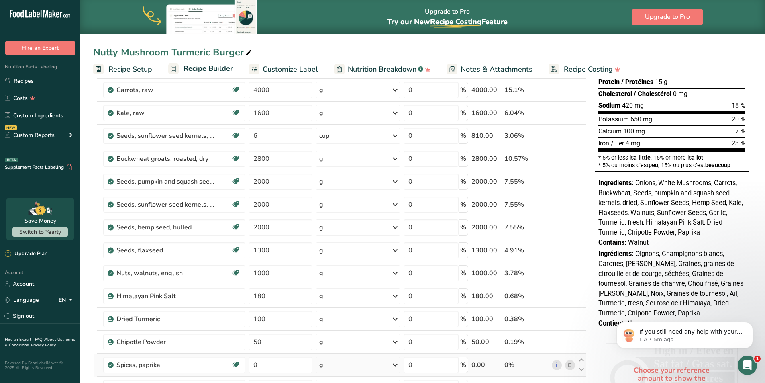
click at [572, 367] on icon at bounding box center [570, 365] width 6 height 8
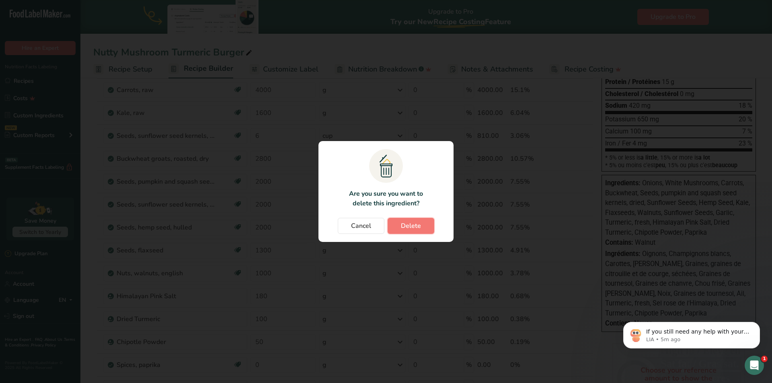
drag, startPoint x: 413, startPoint y: 221, endPoint x: 246, endPoint y: 288, distance: 179.6
click at [412, 221] on span "Delete" at bounding box center [411, 226] width 20 height 10
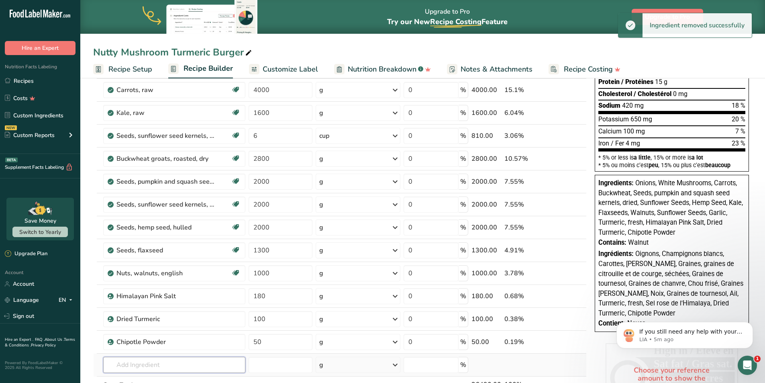
click at [135, 362] on input "text" at bounding box center [174, 365] width 142 height 16
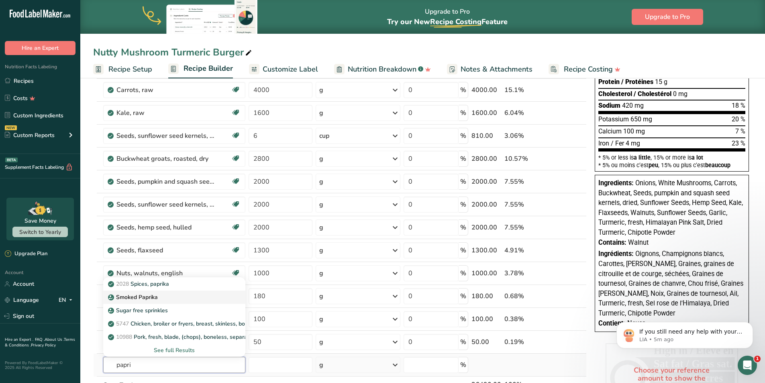
type input "papri"
click at [147, 295] on p "Smoked Paprika" at bounding box center [134, 297] width 48 height 8
type input "Smoked Paprika"
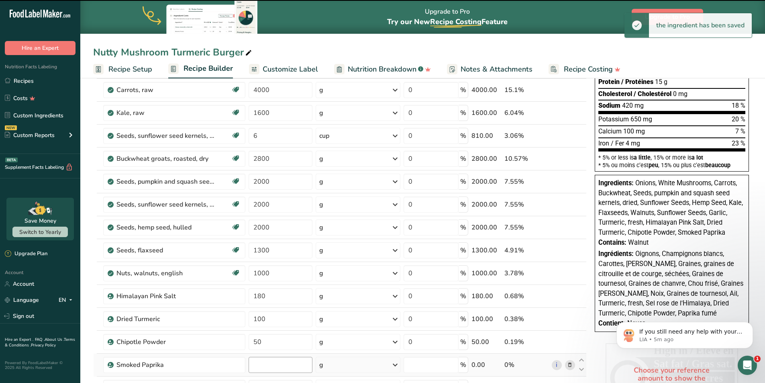
type input "0"
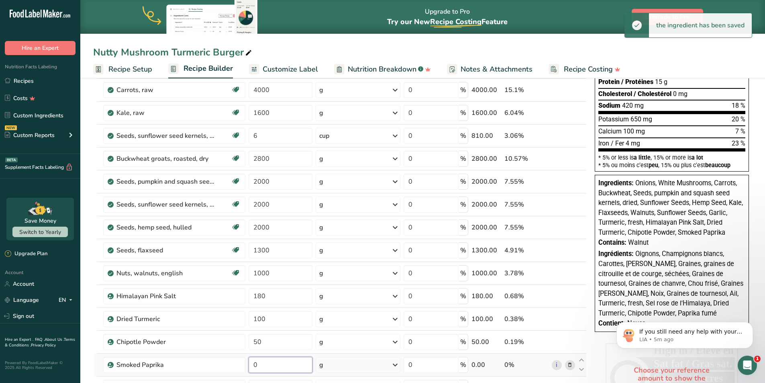
click at [272, 368] on input "0" at bounding box center [281, 365] width 64 height 16
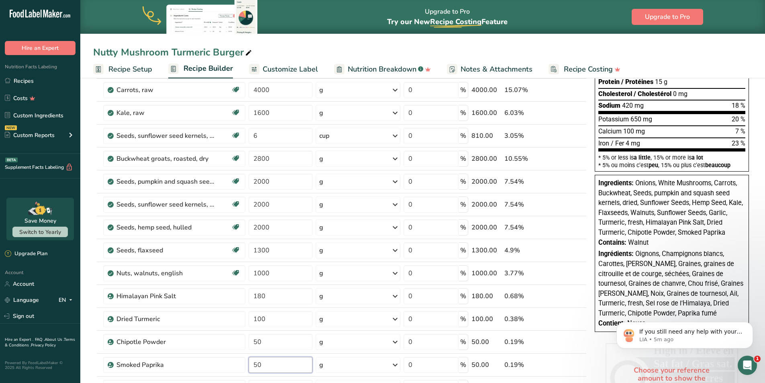
type input "50"
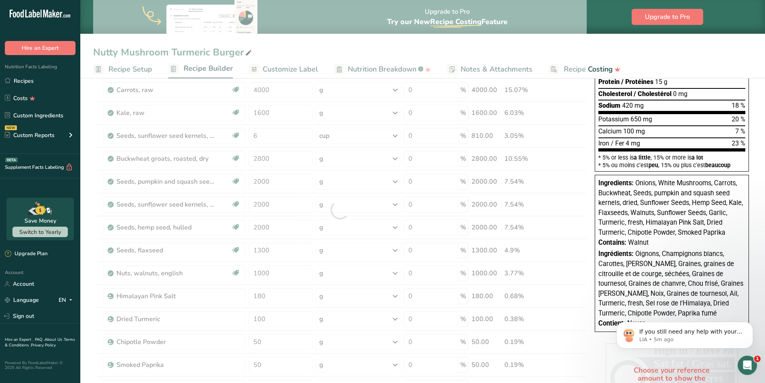
click at [590, 231] on div "Add Ingredients Manage Recipe Delete Recipe Duplicate Recipe Scale Recipe Save …" at bounding box center [342, 325] width 499 height 775
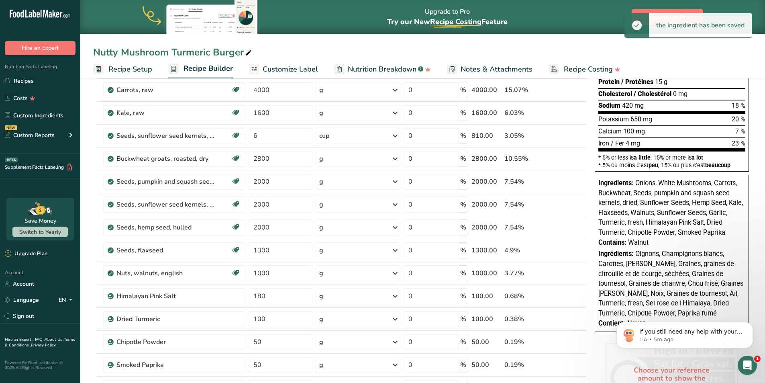
scroll to position [0, 0]
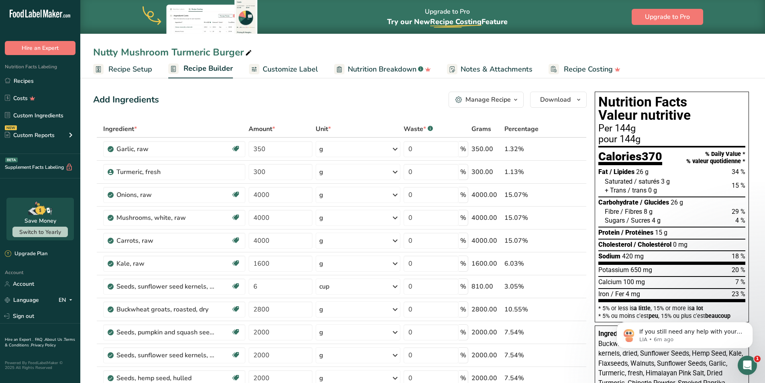
click at [125, 68] on span "Recipe Setup" at bounding box center [130, 69] width 44 height 11
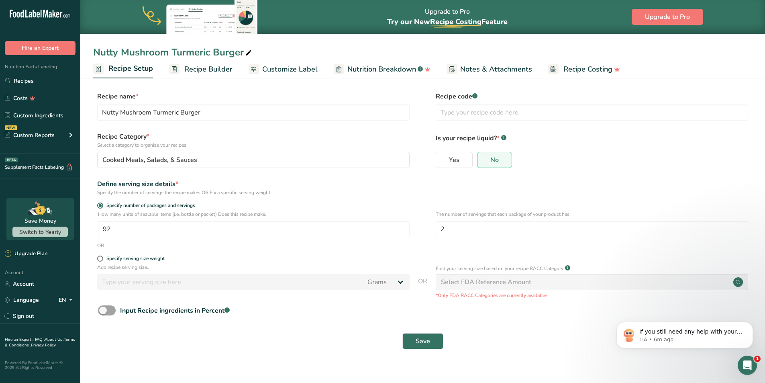
click at [215, 66] on span "Recipe Builder" at bounding box center [208, 69] width 48 height 11
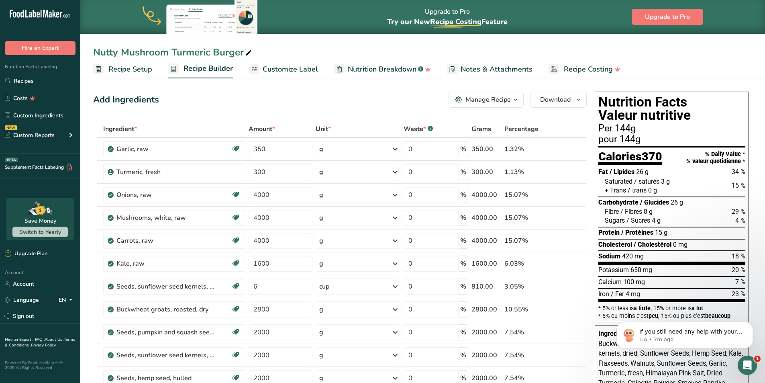
click at [295, 71] on span "Customize Label" at bounding box center [290, 69] width 55 height 11
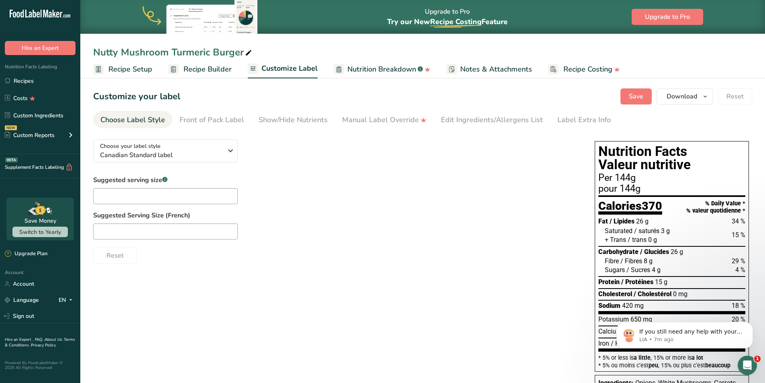
click at [213, 68] on span "Recipe Builder" at bounding box center [208, 69] width 48 height 11
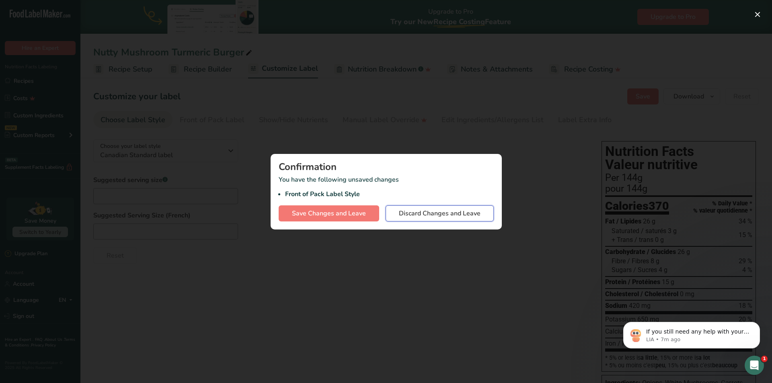
click at [433, 220] on button "Discard Changes and Leave" at bounding box center [439, 213] width 108 height 16
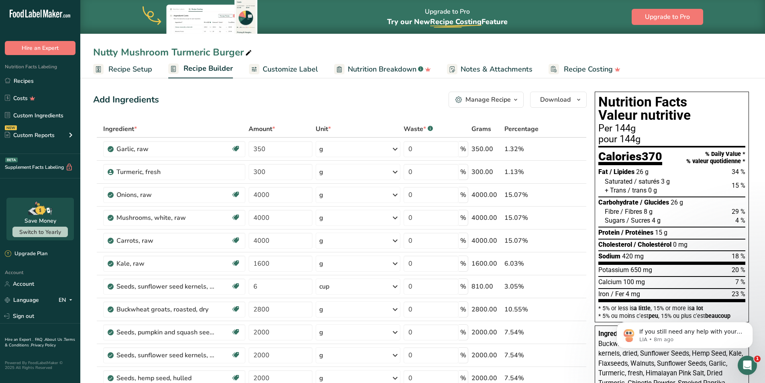
click at [501, 102] on div "Manage Recipe" at bounding box center [488, 100] width 45 height 10
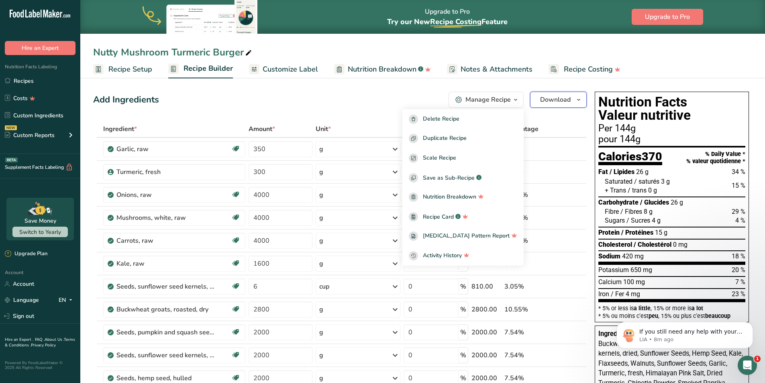
click at [565, 100] on span "Download" at bounding box center [555, 100] width 31 height 10
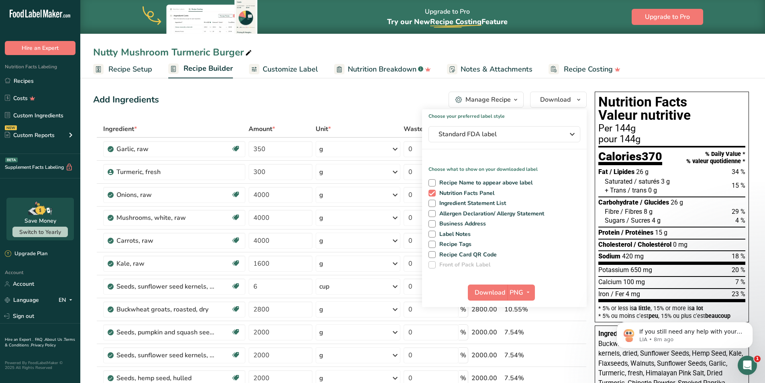
click at [285, 68] on span "Customize Label" at bounding box center [290, 69] width 55 height 11
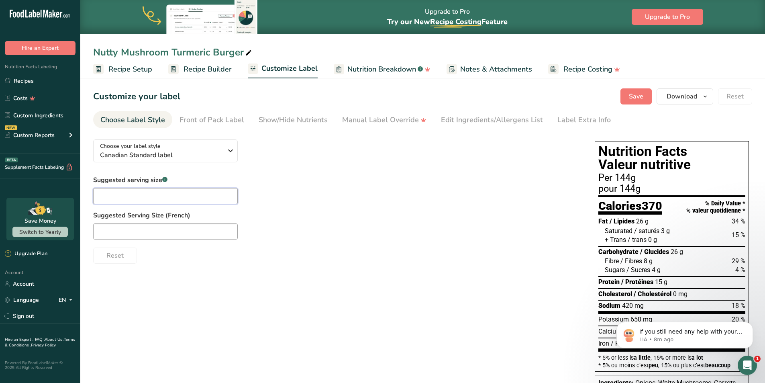
click at [140, 196] on input "text" at bounding box center [165, 196] width 145 height 16
type input "1 burger"
click at [227, 152] on icon "button" at bounding box center [231, 150] width 10 height 14
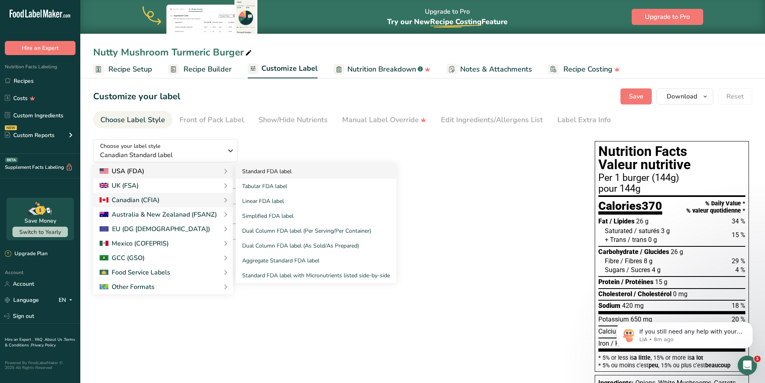
click at [271, 171] on link "Standard FDA label" at bounding box center [316, 171] width 161 height 15
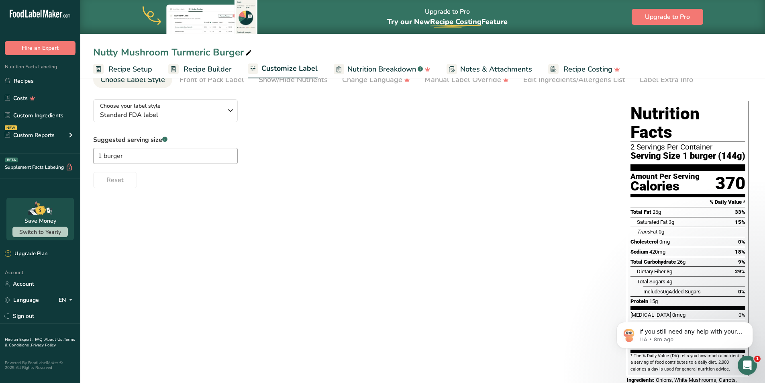
scroll to position [60, 0]
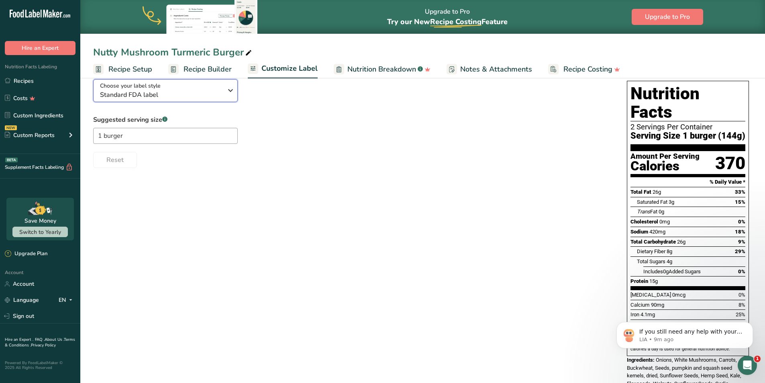
click at [229, 94] on icon "button" at bounding box center [231, 90] width 10 height 14
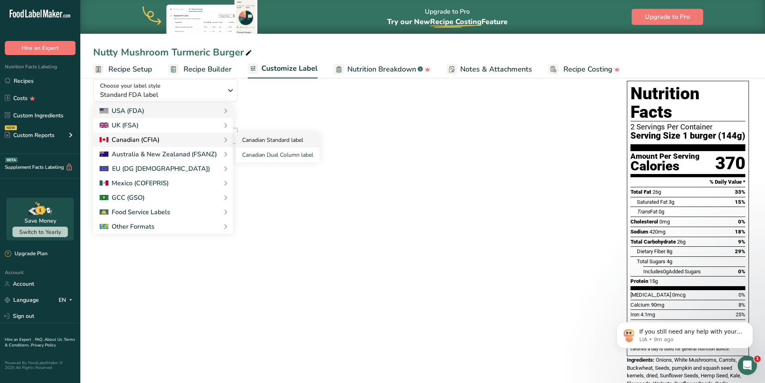
click at [258, 140] on link "Canadian Standard label" at bounding box center [278, 140] width 84 height 15
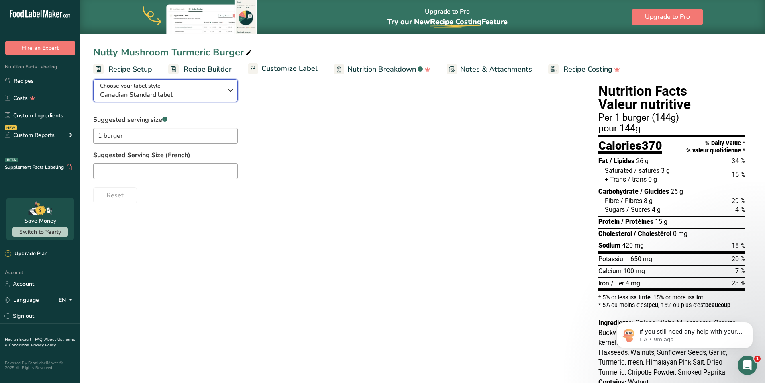
click at [228, 93] on icon "button" at bounding box center [231, 90] width 10 height 14
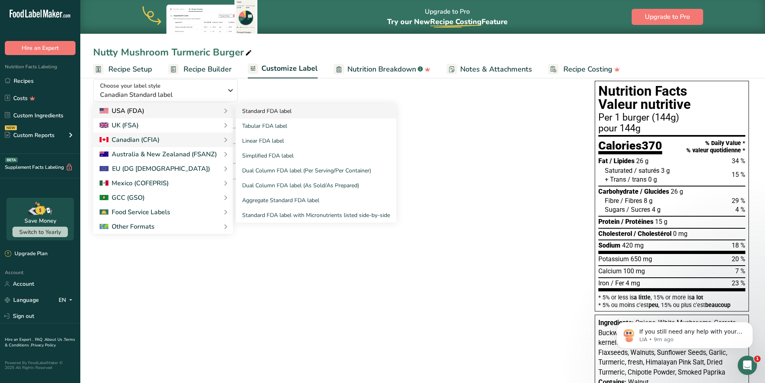
click at [255, 111] on link "Standard FDA label" at bounding box center [316, 111] width 161 height 15
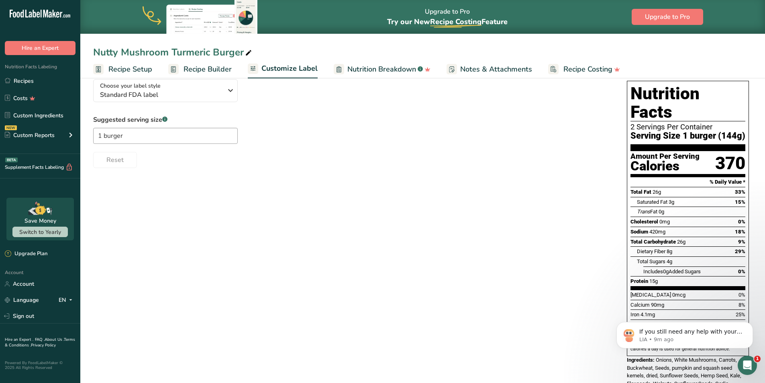
click at [207, 70] on span "Recipe Builder" at bounding box center [208, 69] width 48 height 11
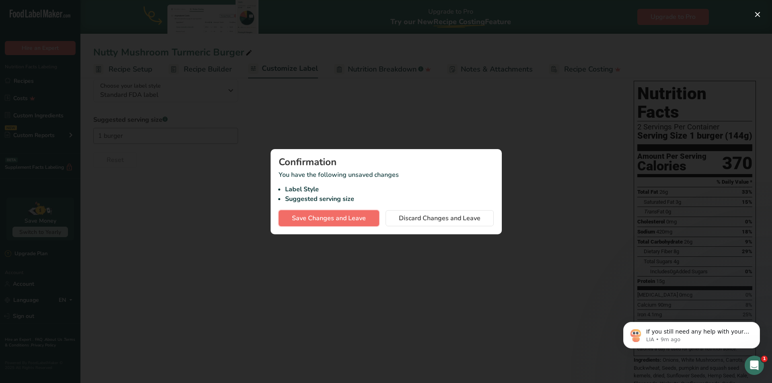
click at [322, 217] on span "Save Changes and Leave" at bounding box center [329, 218] width 74 height 10
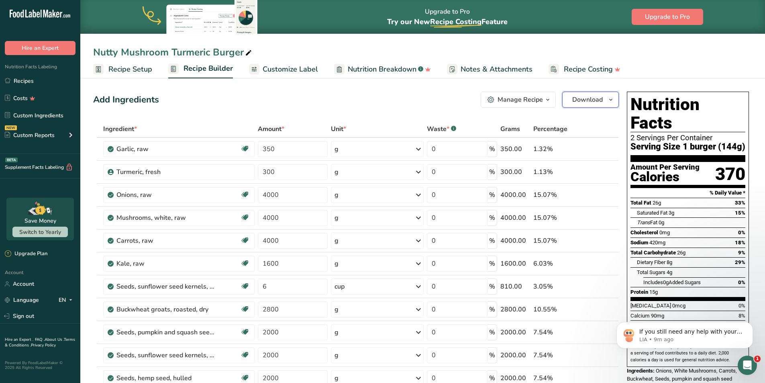
click at [587, 100] on span "Download" at bounding box center [588, 100] width 31 height 10
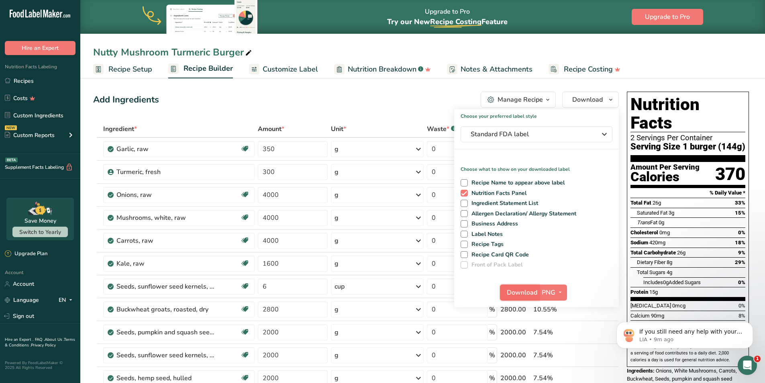
click at [521, 293] on span "Download" at bounding box center [522, 293] width 31 height 10
click at [593, 133] on div "Standard FDA label" at bounding box center [537, 134] width 132 height 10
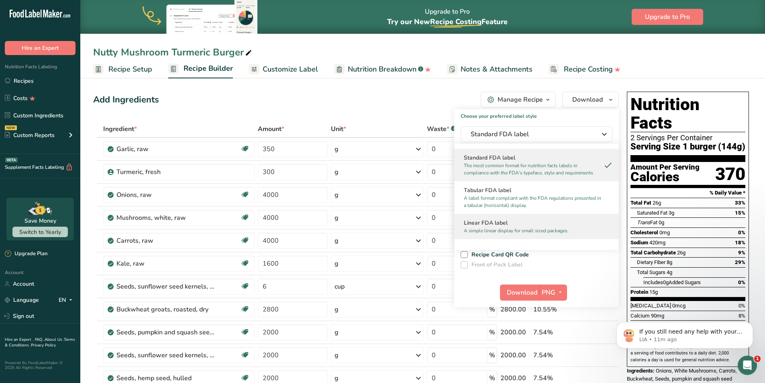
click at [532, 224] on h2 "Linear FDA label" at bounding box center [536, 223] width 145 height 8
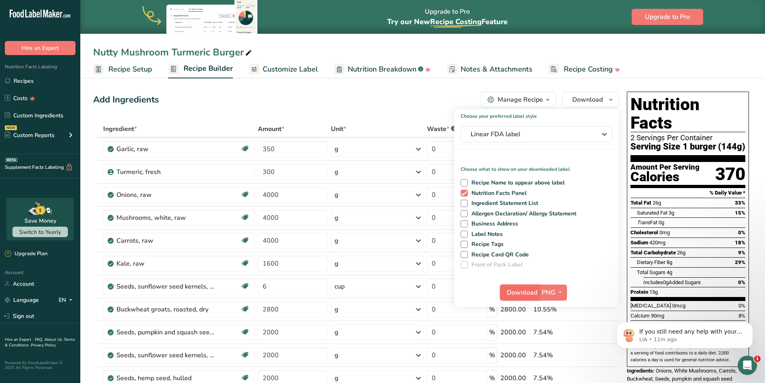
click at [520, 293] on span "Download" at bounding box center [522, 293] width 31 height 10
